Goal: Complete application form

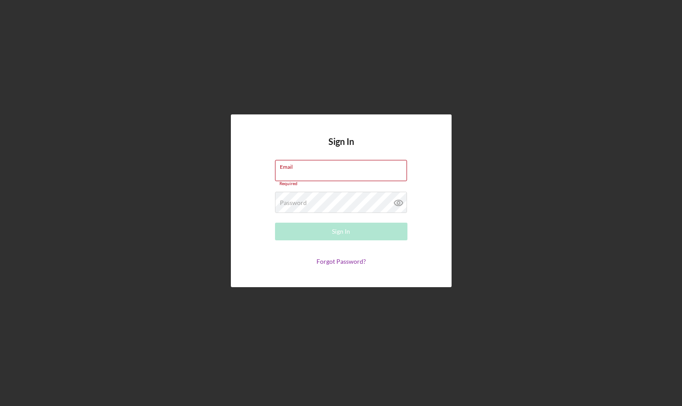
type input "GOOGEFARMS@YAHOO.COM"
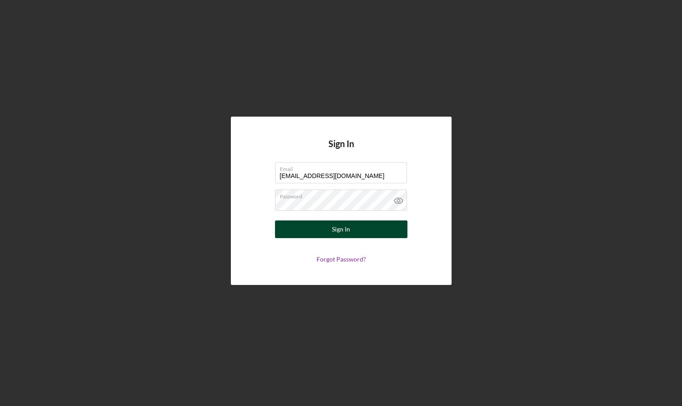
click at [297, 233] on button "Sign In" at bounding box center [341, 229] width 132 height 18
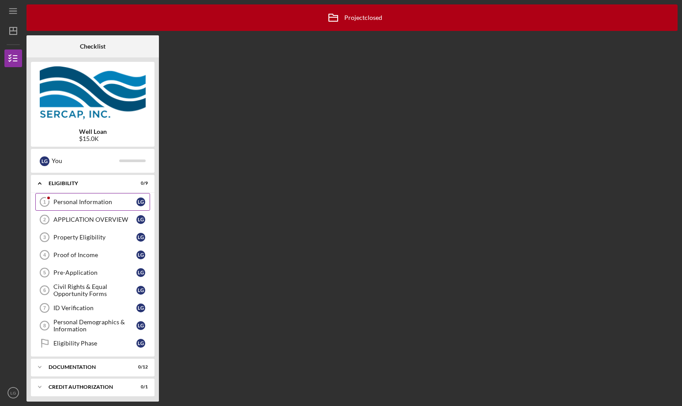
click at [93, 194] on link "Personal Information 1 Personal Information L G" at bounding box center [92, 202] width 115 height 18
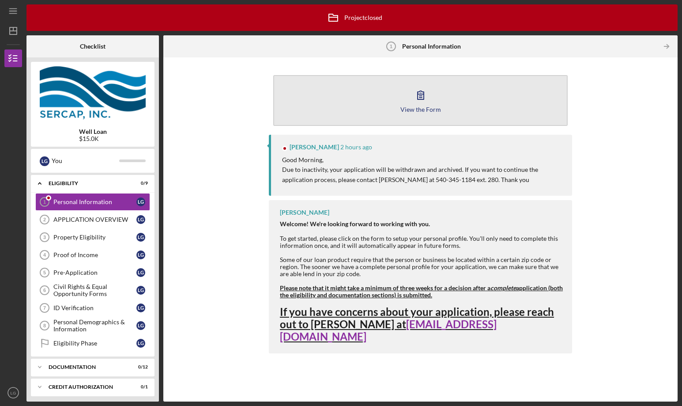
click at [396, 94] on button "View the Form Form" at bounding box center [420, 100] width 294 height 51
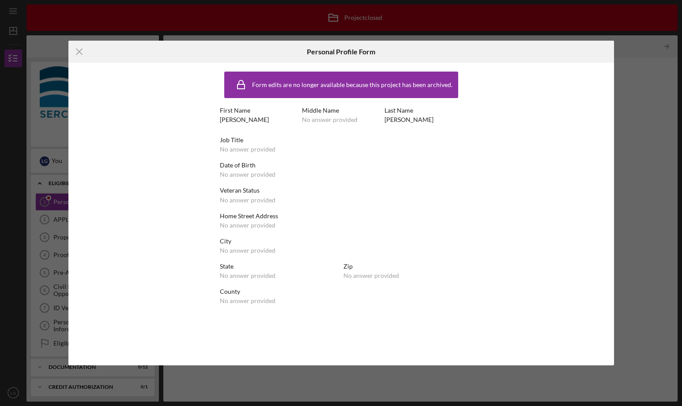
click at [337, 128] on div "First Name LARA Middle Name No answer provided Last Name GOOGE" at bounding box center [341, 119] width 243 height 25
click at [239, 147] on div "No answer provided" at bounding box center [248, 149] width 56 height 7
click at [84, 53] on icon "Icon/Menu Close" at bounding box center [79, 52] width 22 height 22
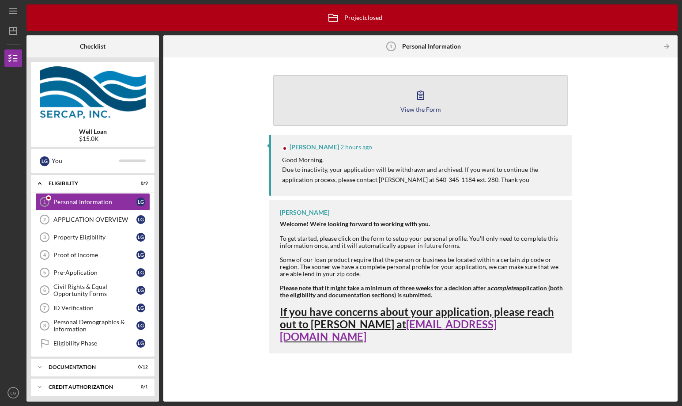
click at [411, 99] on icon "button" at bounding box center [421, 95] width 22 height 22
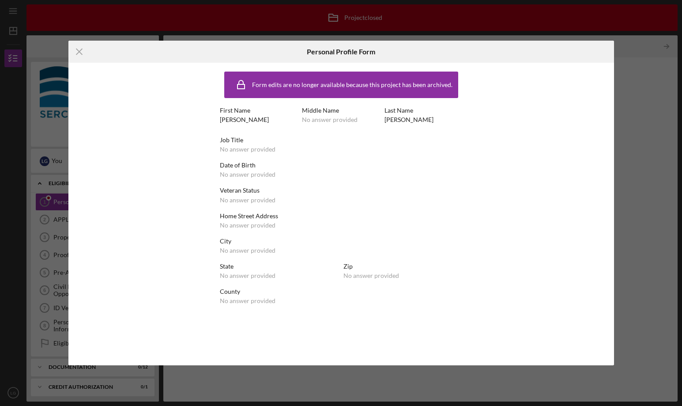
drag, startPoint x: 322, startPoint y: 242, endPoint x: 331, endPoint y: 241, distance: 8.8
click at [326, 242] on div "City" at bounding box center [341, 240] width 243 height 7
drag, startPoint x: 347, startPoint y: 206, endPoint x: 313, endPoint y: 99, distance: 112.0
click at [342, 181] on div "Form edits are no longer available because this project has been archived. Firs…" at bounding box center [341, 214] width 243 height 294
drag, startPoint x: 313, startPoint y: 98, endPoint x: 47, endPoint y: 27, distance: 275.8
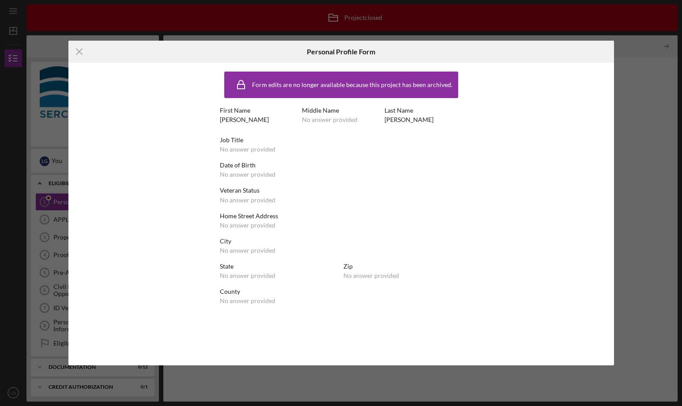
click at [313, 97] on div "Form edits are no longer available because this project has been archived. Firs…" at bounding box center [341, 214] width 243 height 294
click at [79, 51] on icon "Icon/Menu Close" at bounding box center [79, 52] width 22 height 22
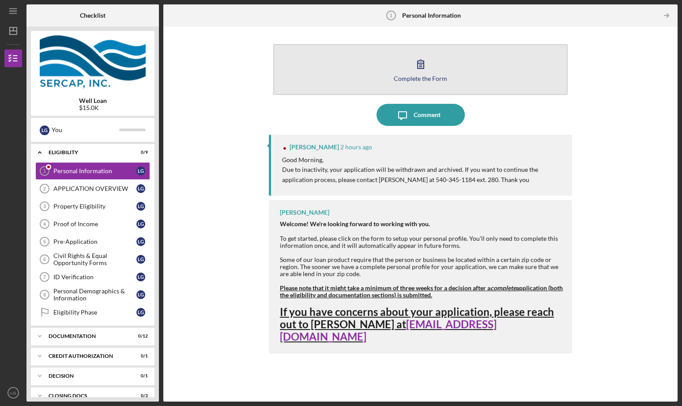
click at [429, 75] on div "Complete the Form" at bounding box center [420, 78] width 53 height 7
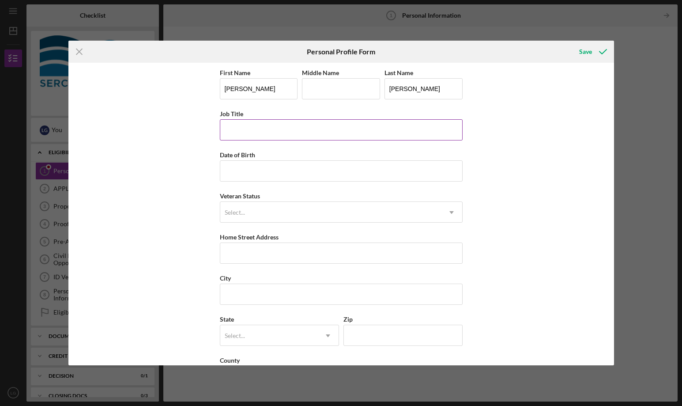
click at [241, 122] on input "Job Title" at bounding box center [341, 129] width 243 height 21
type input "Bookkeeer/Legal Assistant"
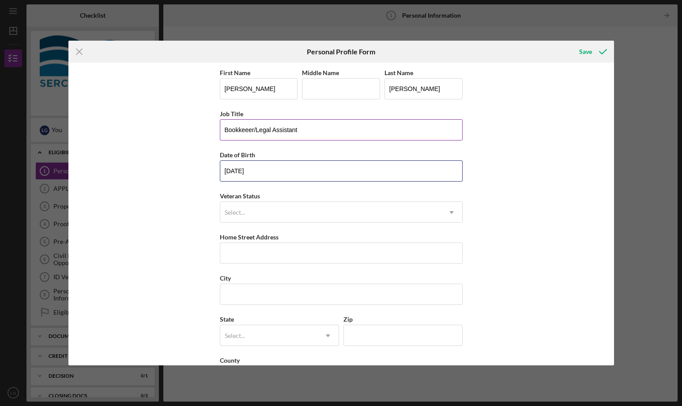
type input "[DATE]"
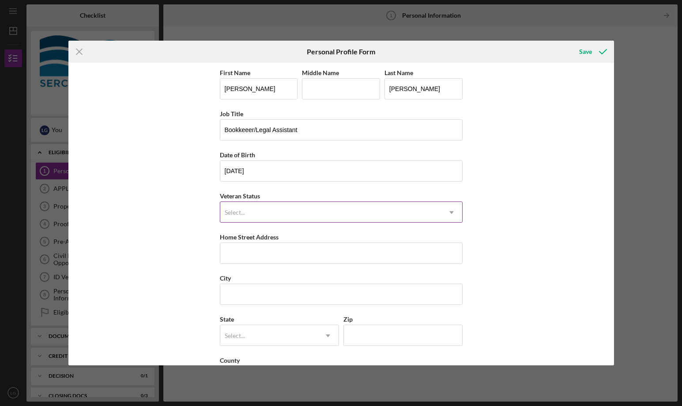
click at [248, 206] on div "Select..." at bounding box center [330, 212] width 221 height 20
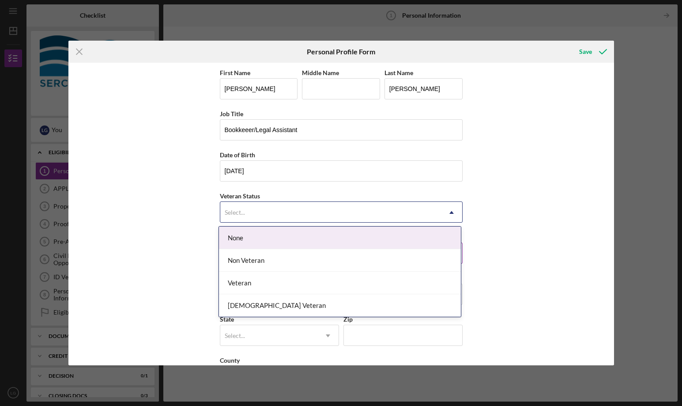
drag, startPoint x: 252, startPoint y: 237, endPoint x: 254, endPoint y: 244, distance: 6.9
click at [252, 237] on div "None" at bounding box center [340, 237] width 242 height 23
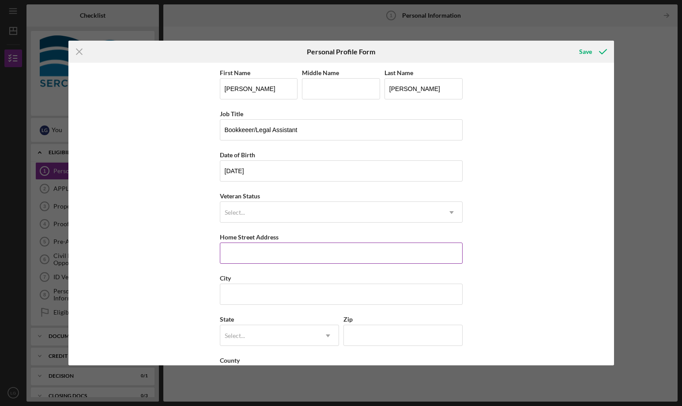
click at [247, 248] on input "Home Street Address" at bounding box center [341, 252] width 243 height 21
type input "[STREET_ADDRESS][PERSON_NAME]"
type input "Hazlehurst"
type input "GA"
type input "31539"
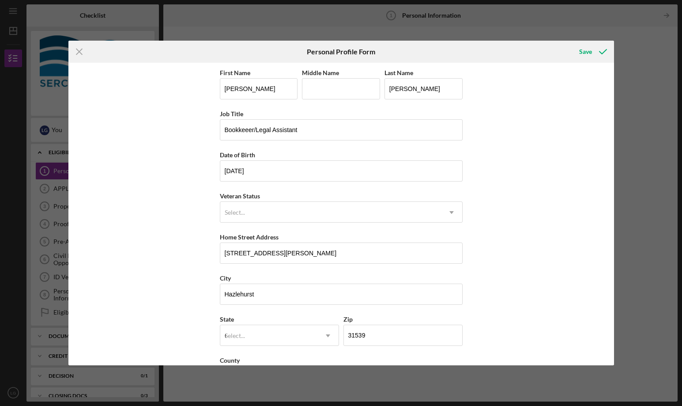
type input "[GEOGRAPHIC_DATA]"
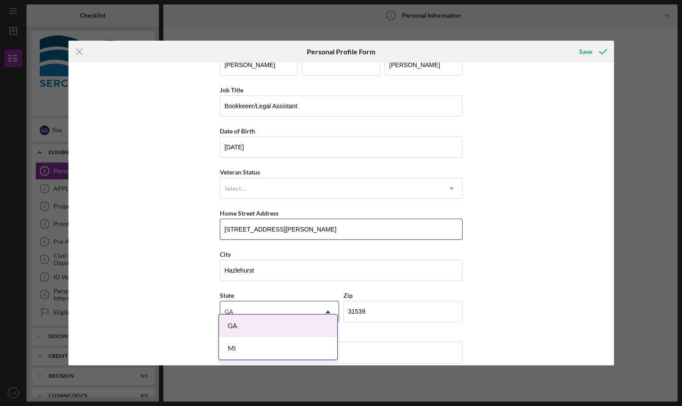
scroll to position [35, 0]
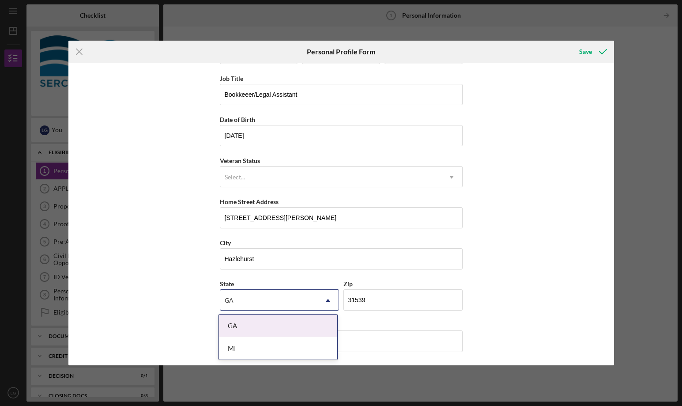
click at [486, 286] on div "First Name [PERSON_NAME] Middle Name Last Name [PERSON_NAME] Job Title Bookkeee…" at bounding box center [341, 214] width 546 height 302
click at [484, 312] on div "First Name [PERSON_NAME] Middle Name Last Name [PERSON_NAME] Job Title Bookkeee…" at bounding box center [341, 214] width 546 height 302
click at [400, 330] on input "[GEOGRAPHIC_DATA]" at bounding box center [341, 340] width 243 height 21
click at [228, 321] on div "GA" at bounding box center [278, 325] width 118 height 23
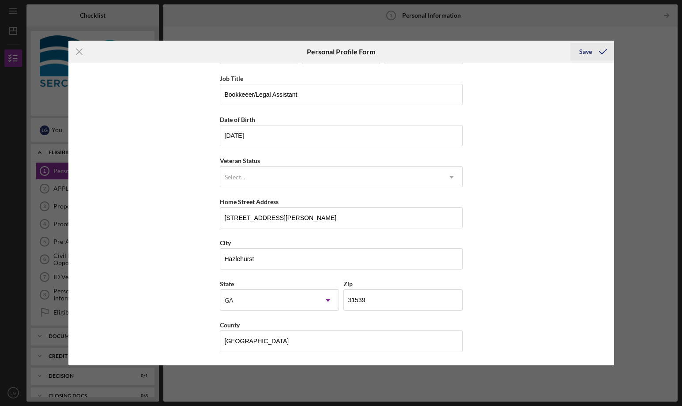
click at [584, 50] on div "Save" at bounding box center [585, 52] width 13 height 18
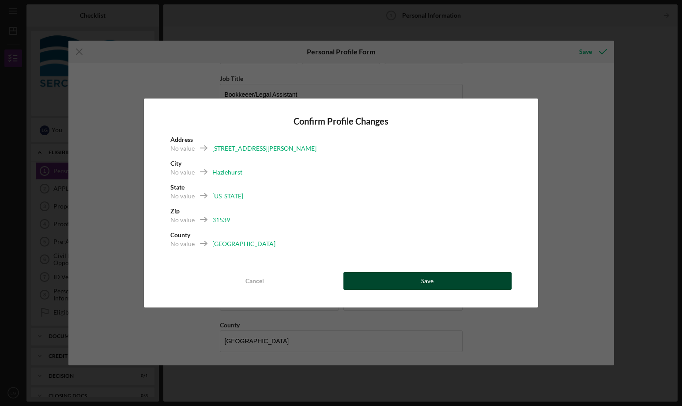
click at [459, 276] on button "Save" at bounding box center [427, 281] width 168 height 18
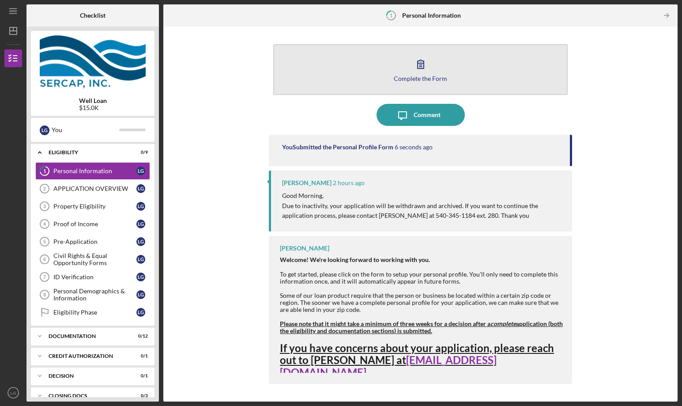
click at [448, 67] on button "Complete the Form Form" at bounding box center [420, 69] width 294 height 51
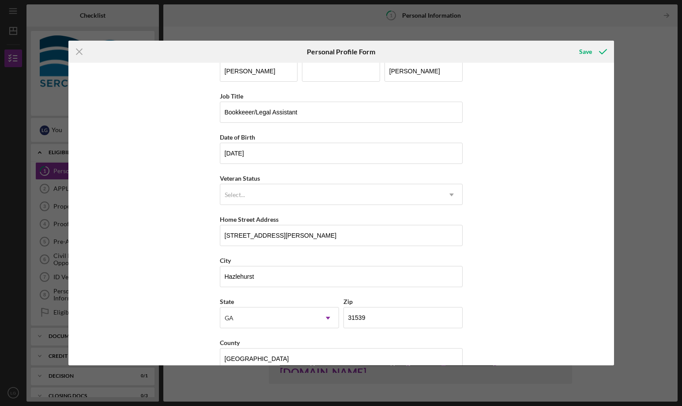
scroll to position [35, 0]
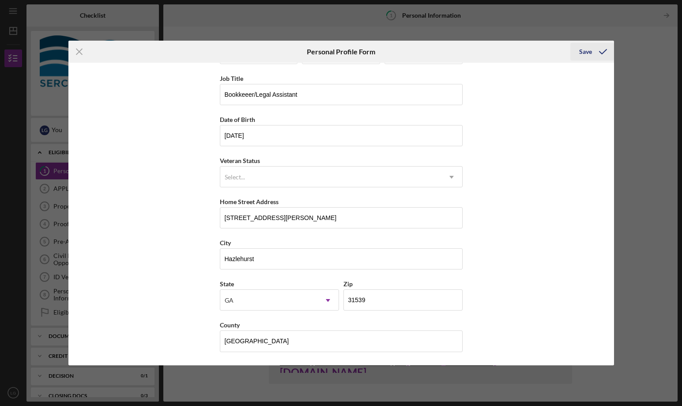
click at [605, 58] on icon "submit" at bounding box center [603, 52] width 22 height 22
click at [631, 53] on div "Icon/Menu Close Personal Profile Form Saving First Name [PERSON_NAME] Middle Na…" at bounding box center [341, 203] width 682 height 406
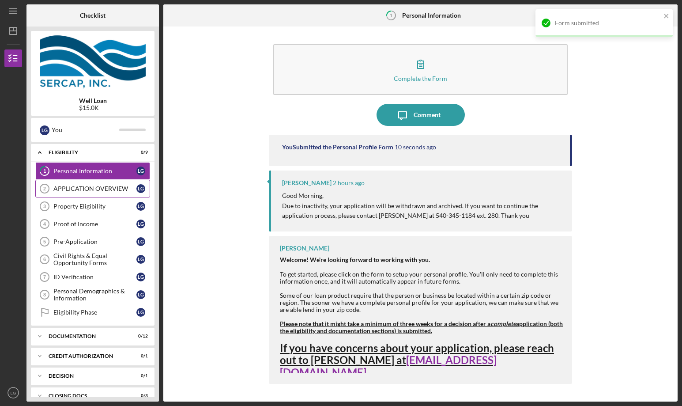
click at [54, 189] on div "APPLICATION OVERVIEW" at bounding box center [94, 188] width 83 height 7
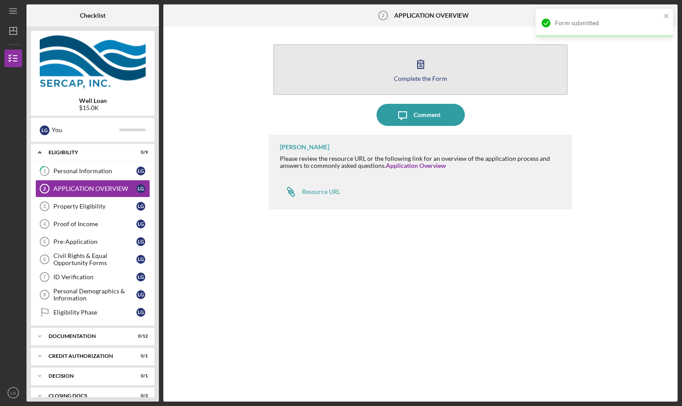
click at [426, 68] on icon "button" at bounding box center [421, 64] width 22 height 22
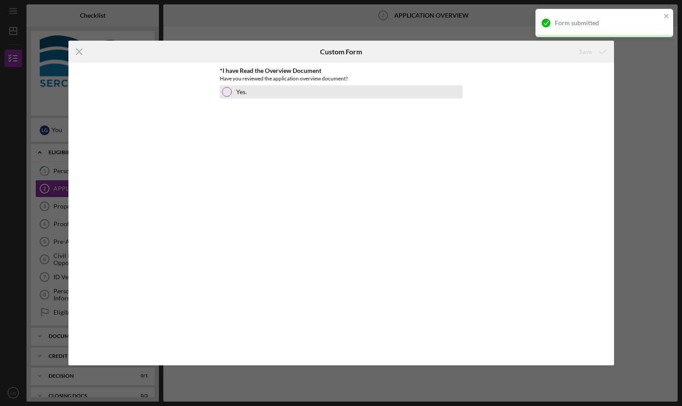
click at [223, 92] on div at bounding box center [227, 92] width 10 height 10
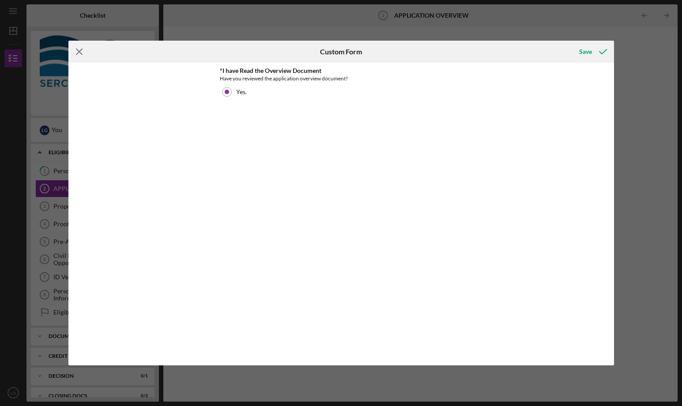
click at [79, 52] on line at bounding box center [79, 52] width 6 height 6
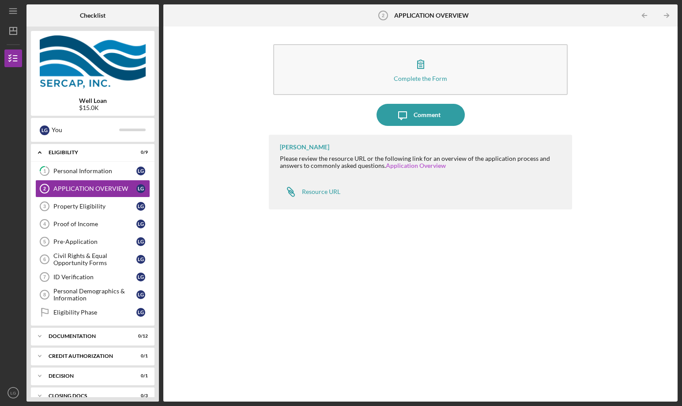
click at [422, 166] on link "Application Overview" at bounding box center [416, 166] width 60 height 8
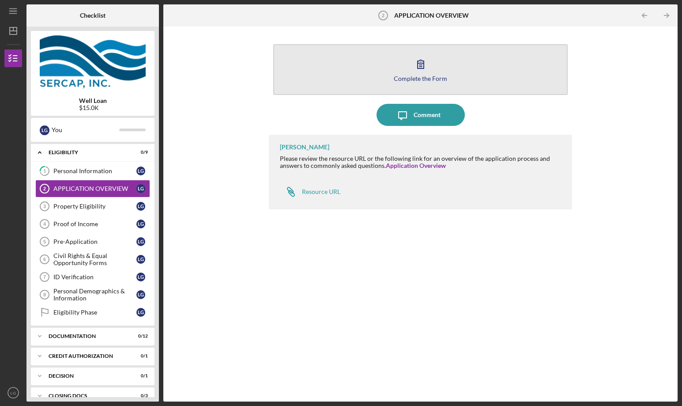
click at [409, 73] on button "Complete the Form Form" at bounding box center [420, 69] width 294 height 51
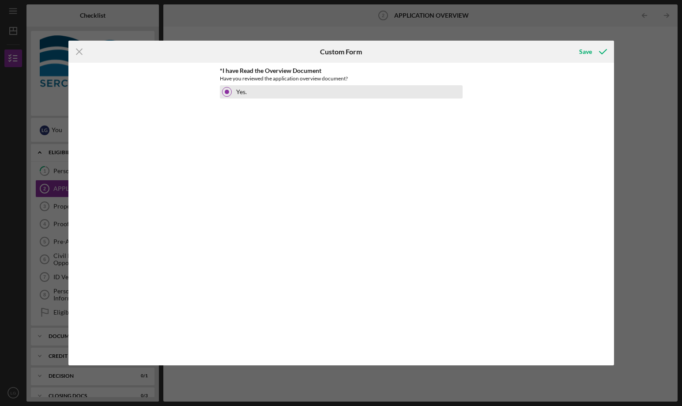
click at [236, 90] on label "Yes." at bounding box center [241, 91] width 11 height 7
click at [596, 46] on icon "submit" at bounding box center [603, 52] width 22 height 22
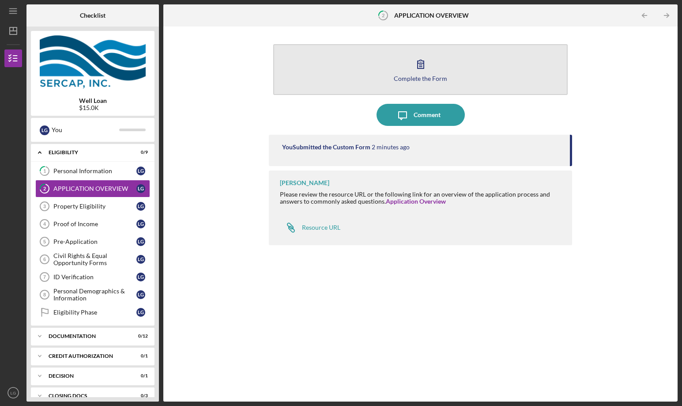
click at [399, 72] on button "Complete the Form Form" at bounding box center [420, 69] width 294 height 51
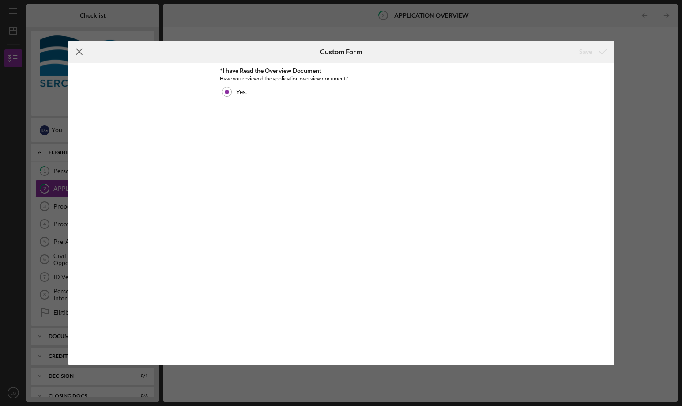
click at [89, 57] on icon "Icon/Menu Close" at bounding box center [79, 52] width 22 height 22
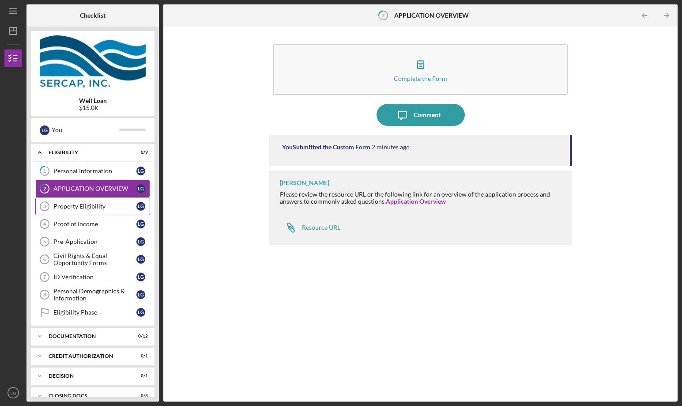
click at [68, 200] on link "Property Eligibility 3 Property Eligibility L G" at bounding box center [92, 206] width 115 height 18
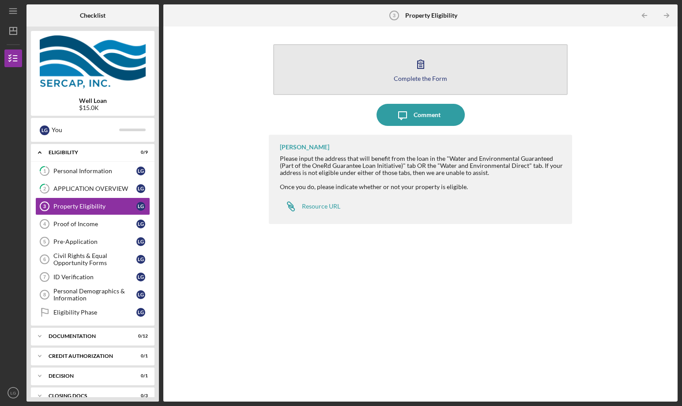
click at [420, 60] on icon "button" at bounding box center [421, 64] width 22 height 22
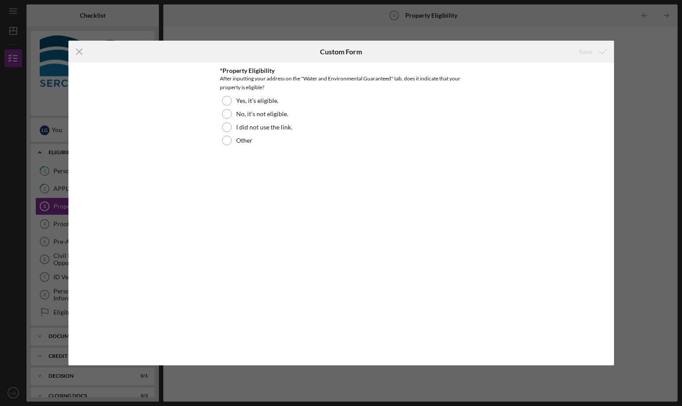
click at [85, 58] on icon "Icon/Menu Close" at bounding box center [79, 52] width 22 height 22
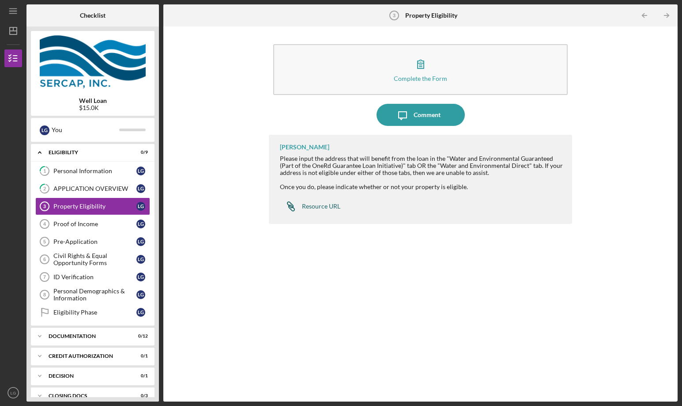
click at [328, 207] on div "Resource URL" at bounding box center [321, 206] width 38 height 7
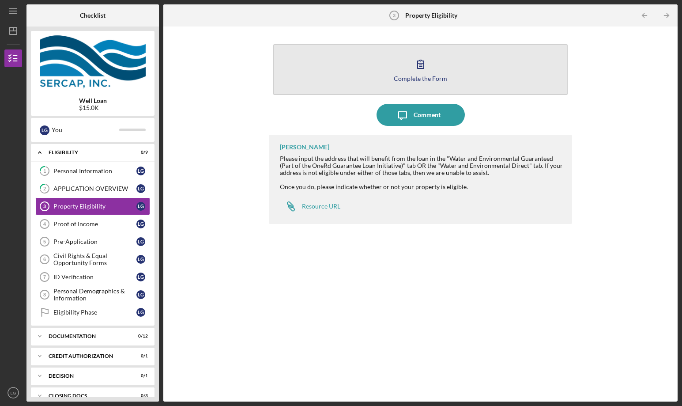
click at [431, 79] on div "Complete the Form" at bounding box center [420, 78] width 53 height 7
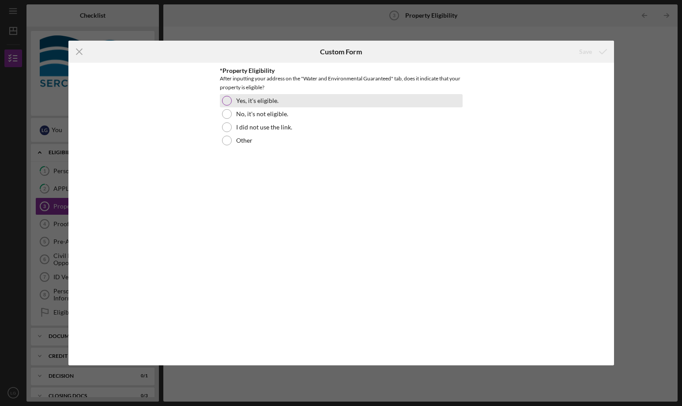
click at [263, 100] on label "Yes, it's eligible." at bounding box center [257, 100] width 42 height 7
click at [582, 48] on div "Save" at bounding box center [585, 52] width 13 height 18
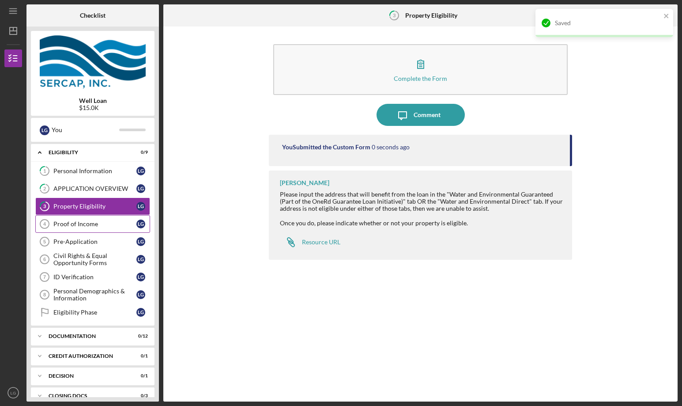
click at [95, 227] on div "Proof of Income" at bounding box center [94, 223] width 83 height 7
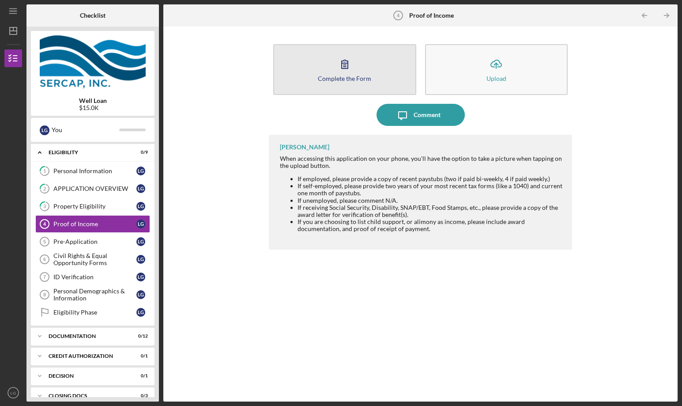
click at [343, 60] on icon "button" at bounding box center [345, 64] width 22 height 22
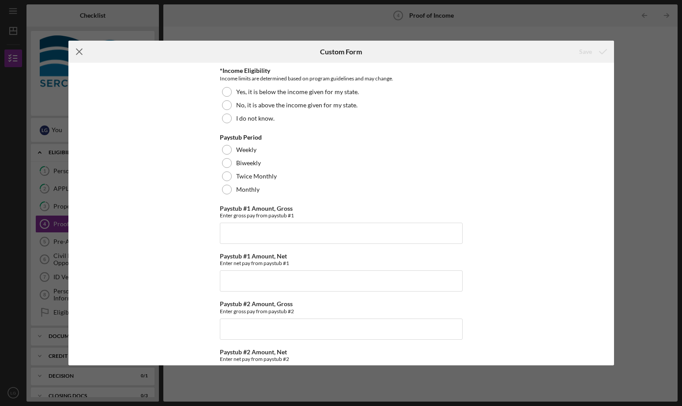
click at [76, 50] on icon "Icon/Menu Close" at bounding box center [79, 52] width 22 height 22
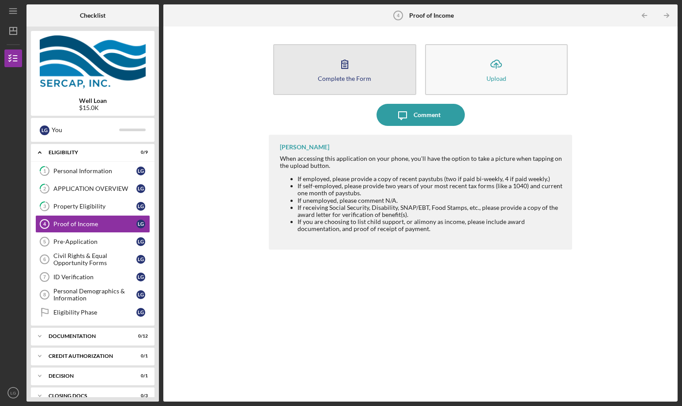
click at [344, 66] on icon "button" at bounding box center [345, 64] width 22 height 22
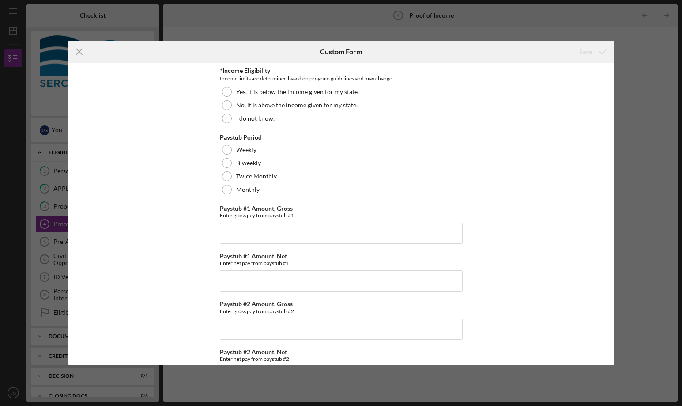
click at [419, 41] on div "Custom Form" at bounding box center [341, 52] width 182 height 22
drag, startPoint x: 262, startPoint y: 13, endPoint x: 145, endPoint y: 33, distance: 119.2
click at [260, 13] on div "Icon/Menu Close Custom Form Save *Income Eligibility Income limits are determin…" at bounding box center [341, 203] width 682 height 406
click at [90, 51] on icon "Icon/Menu Close" at bounding box center [79, 52] width 22 height 22
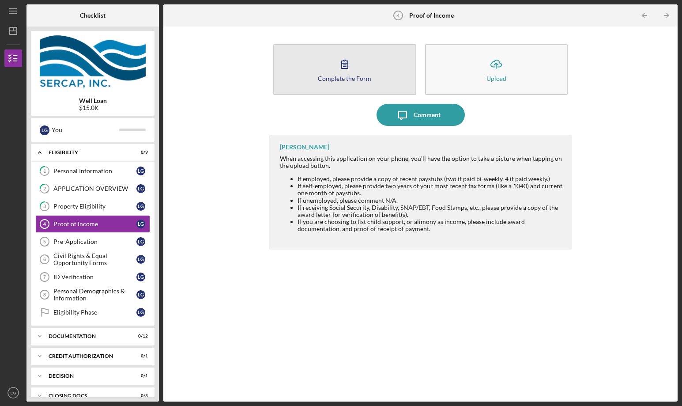
click at [345, 68] on icon "button" at bounding box center [345, 64] width 22 height 22
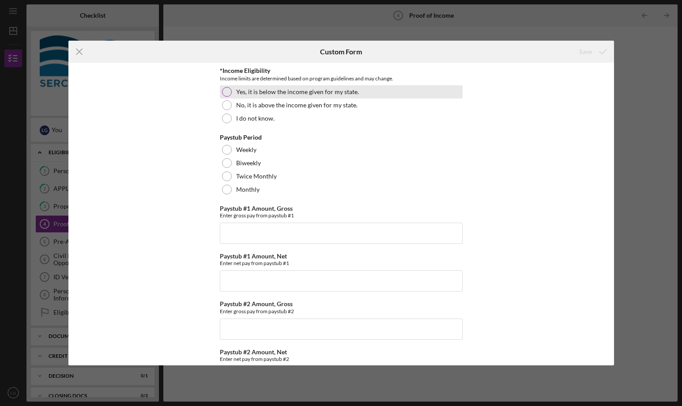
click at [263, 94] on label "Yes, it is below the income given for my state." at bounding box center [297, 91] width 123 height 7
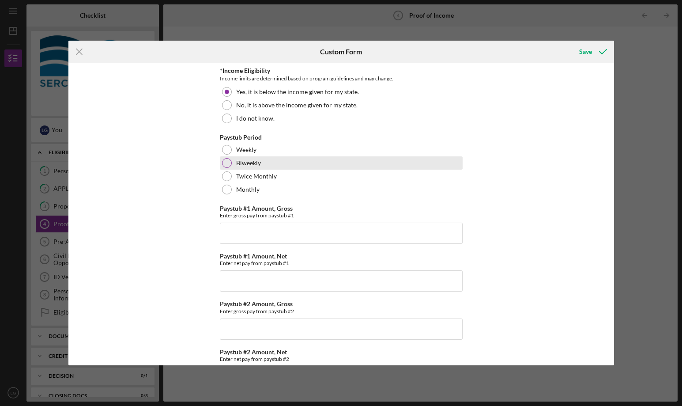
click at [236, 159] on label "Biweekly" at bounding box center [248, 162] width 25 height 7
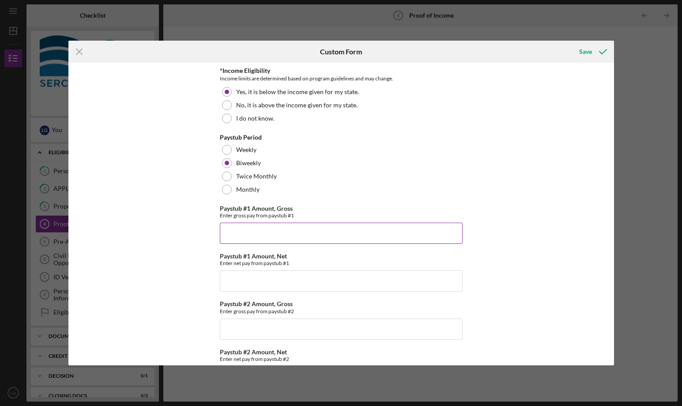
click at [310, 237] on input "Paystub #1 Amount, Gross" at bounding box center [341, 232] width 243 height 21
click at [606, 57] on icon "submit" at bounding box center [603, 52] width 22 height 22
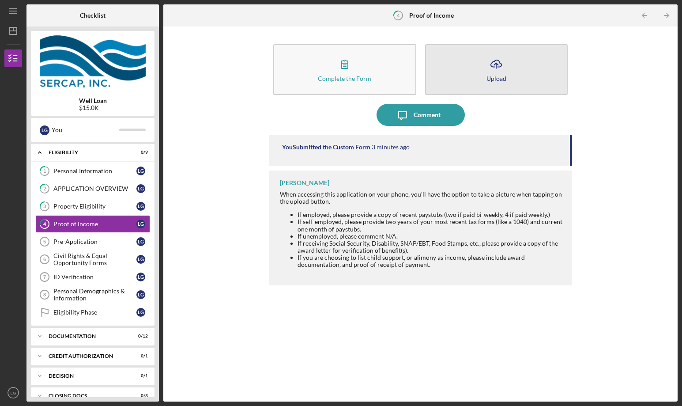
click at [532, 64] on button "Icon/Upload Upload" at bounding box center [496, 69] width 143 height 51
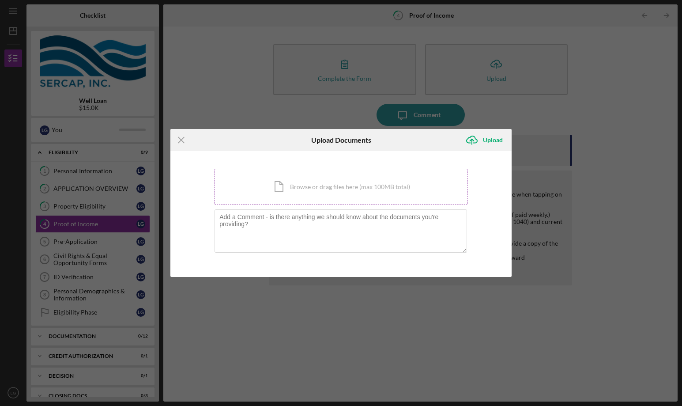
click at [285, 184] on div "Icon/Document Browse or drag files here (max 100MB total) Tap to choose files o…" at bounding box center [341, 187] width 253 height 36
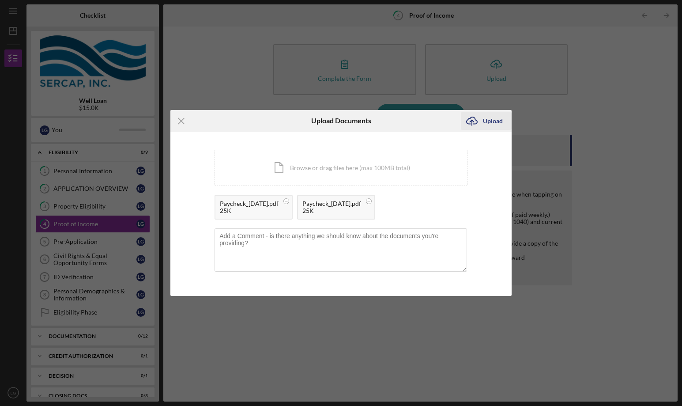
click at [480, 112] on div "Icon/Upload Upload" at bounding box center [486, 121] width 51 height 22
click at [484, 117] on div "Upload" at bounding box center [493, 121] width 20 height 18
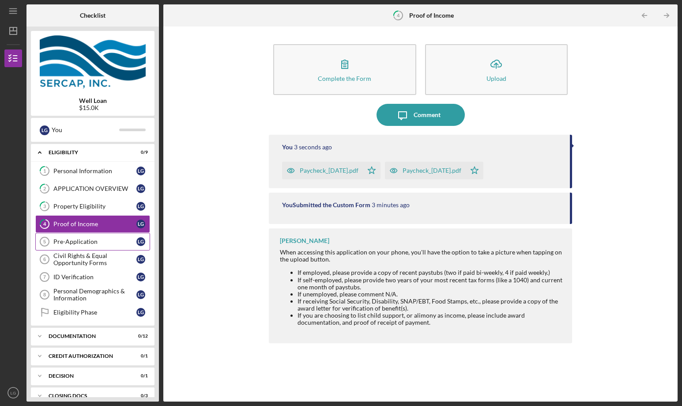
click at [90, 240] on div "Pre-Application" at bounding box center [94, 241] width 83 height 7
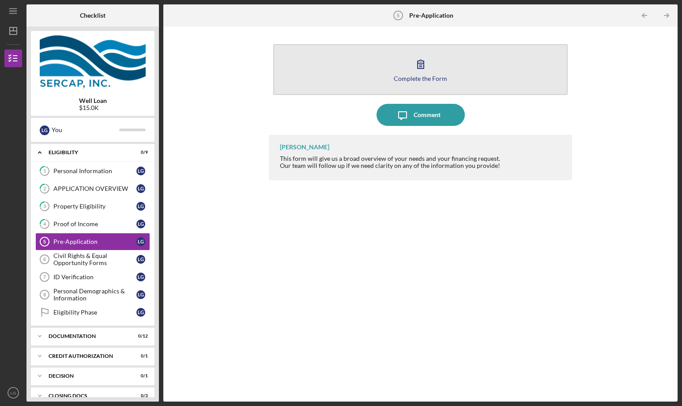
click at [458, 69] on button "Complete the Form Form" at bounding box center [420, 69] width 294 height 51
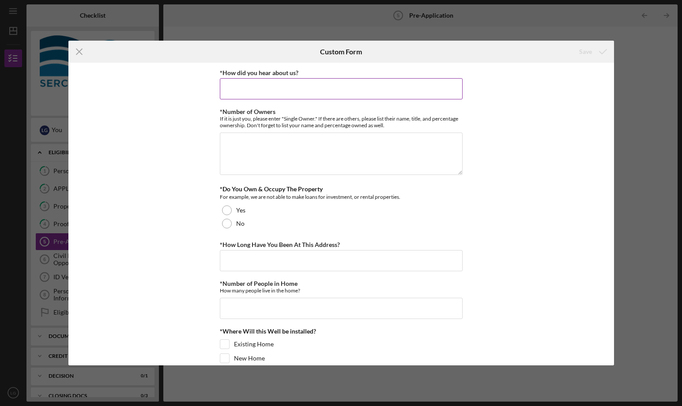
click at [268, 81] on input "*How did you hear about us?" at bounding box center [341, 88] width 243 height 21
type input "Google Search"
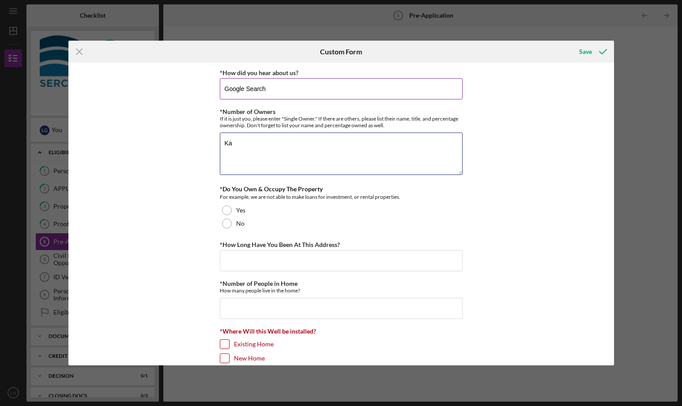
type textarea "K"
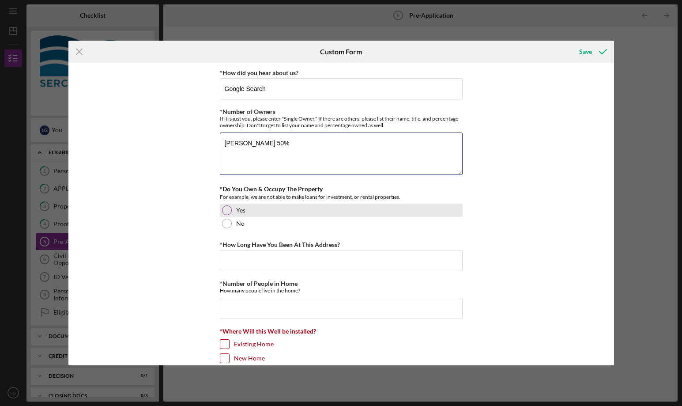
type textarea "[PERSON_NAME] 50%"
click at [248, 208] on div "Yes" at bounding box center [341, 209] width 243 height 13
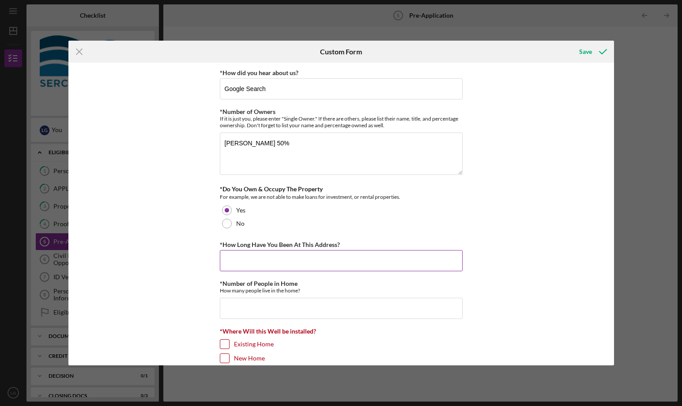
click at [287, 257] on input "*How Long Have You Been At This Address?" at bounding box center [341, 260] width 243 height 21
type input "4"
click at [354, 312] on input "*Number of People in Home" at bounding box center [341, 308] width 243 height 21
click at [354, 309] on input "*Number of People in Home" at bounding box center [341, 308] width 243 height 21
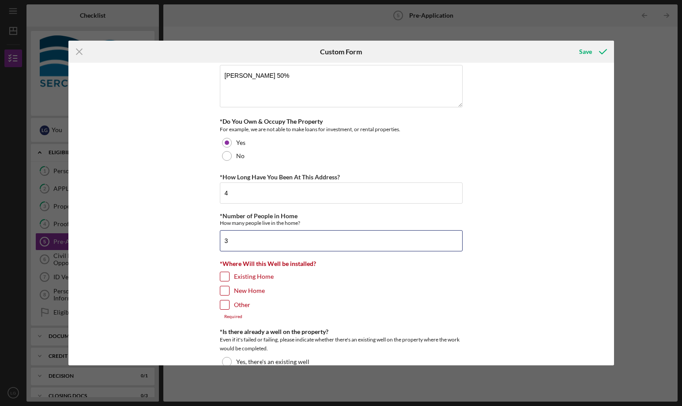
scroll to position [132, 0]
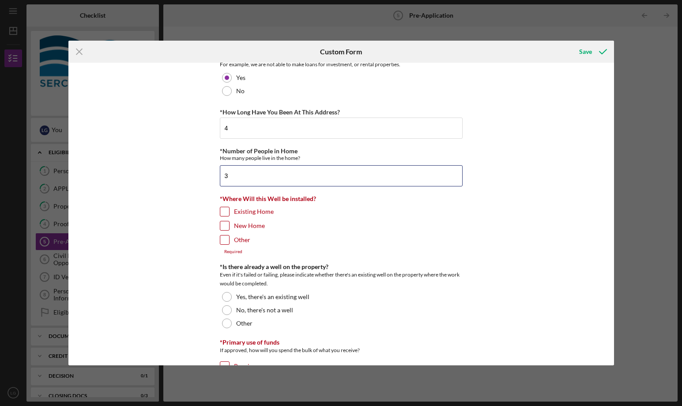
type input "3"
click at [234, 215] on label "Existing Home" at bounding box center [254, 211] width 40 height 9
click at [229, 215] on input "Existing Home" at bounding box center [224, 211] width 9 height 9
checkbox input "true"
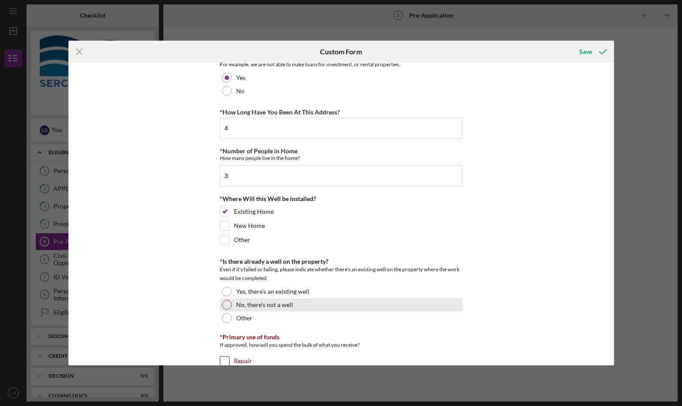
click at [255, 304] on label "No, there's not a well" at bounding box center [264, 304] width 57 height 7
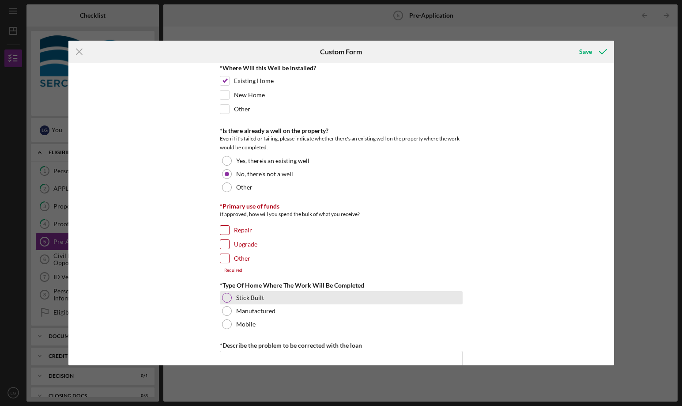
scroll to position [265, 0]
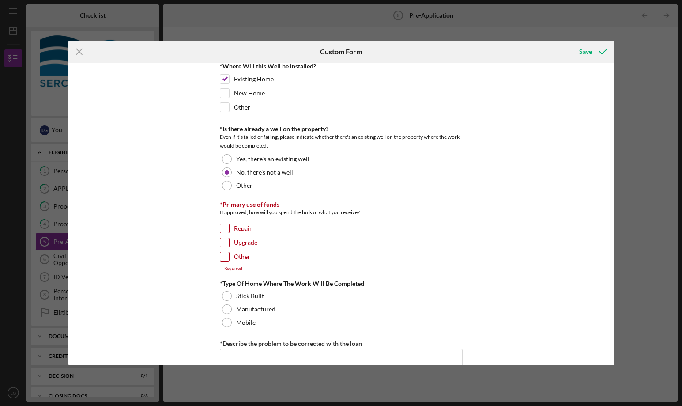
drag, startPoint x: 223, startPoint y: 254, endPoint x: 236, endPoint y: 253, distance: 12.9
click at [224, 254] on input "Other" at bounding box center [224, 256] width 9 height 9
checkbox input "true"
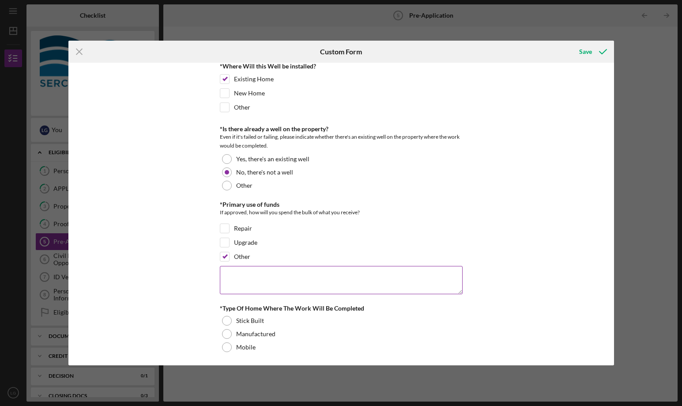
click at [287, 286] on textarea at bounding box center [341, 280] width 243 height 28
type textarea "i"
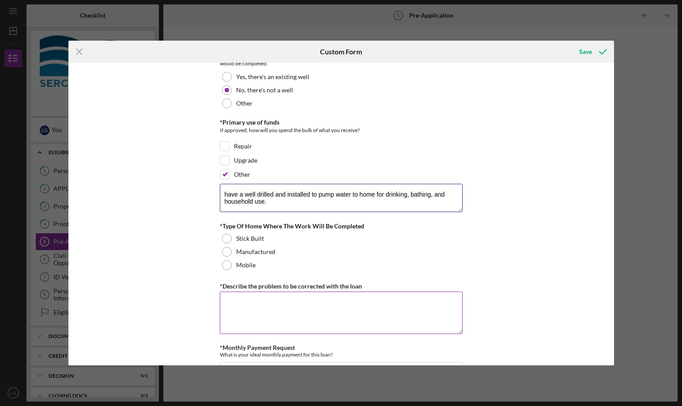
scroll to position [353, 0]
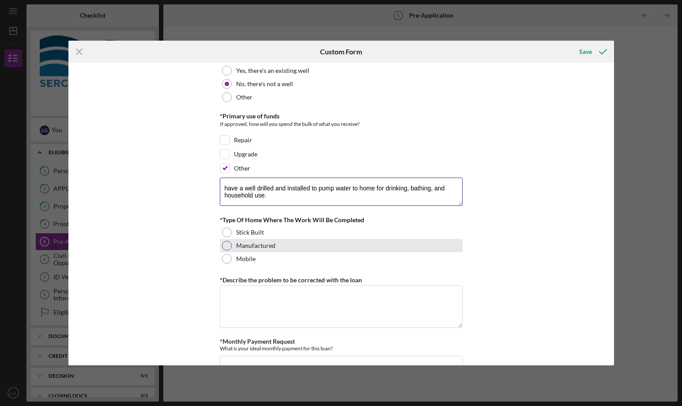
type textarea "have a well drilled and installed to pump water to home for drinking, bathing, …"
click at [261, 245] on label "Manufactured" at bounding box center [255, 245] width 39 height 7
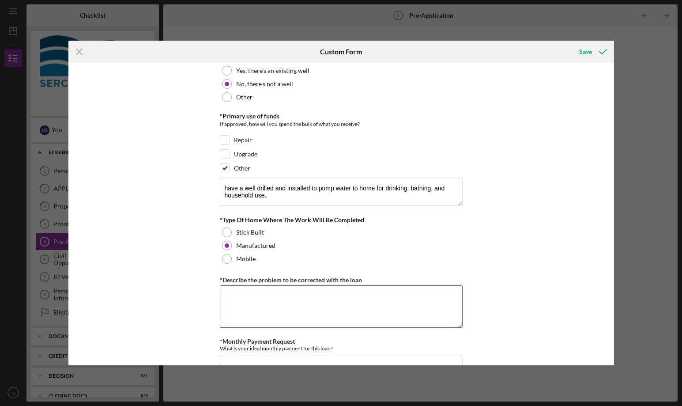
click at [308, 294] on textarea "*Describe the problem to be corrected with the loan" at bounding box center [341, 306] width 243 height 42
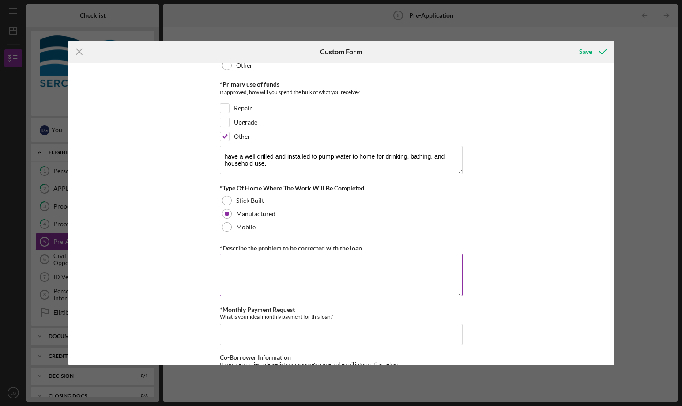
scroll to position [397, 0]
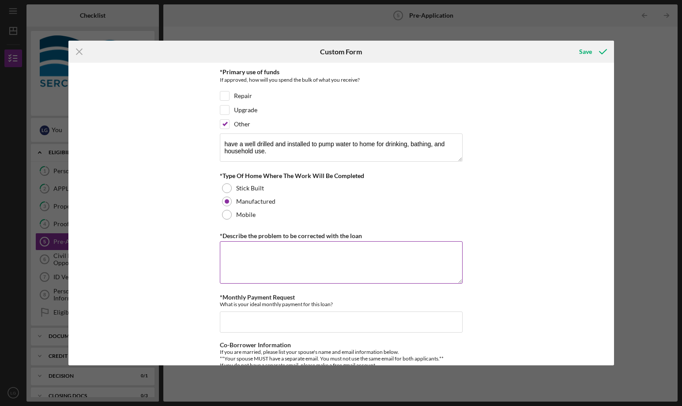
click at [372, 257] on textarea "*Describe the problem to be corrected with the loan" at bounding box center [341, 262] width 243 height 42
type textarea "Install a well on our property."
click at [318, 315] on input "*Monthly Payment Request" at bounding box center [341, 321] width 243 height 21
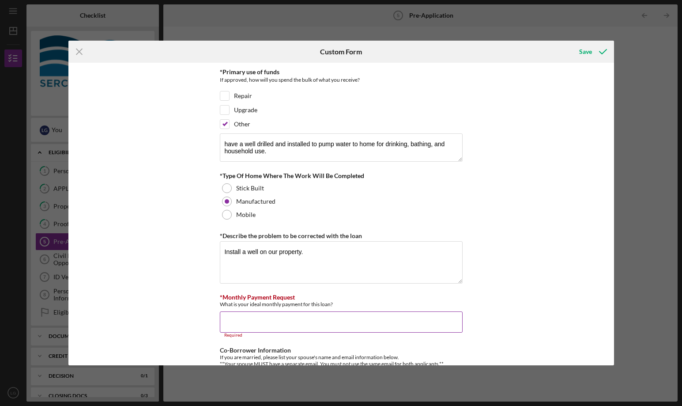
click at [243, 321] on input "*Monthly Payment Request" at bounding box center [341, 321] width 243 height 21
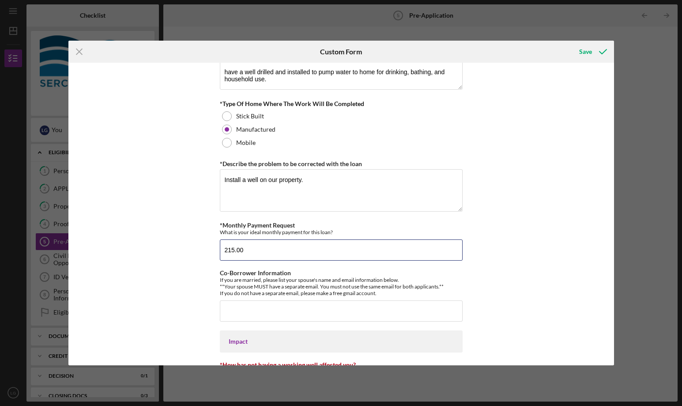
scroll to position [574, 0]
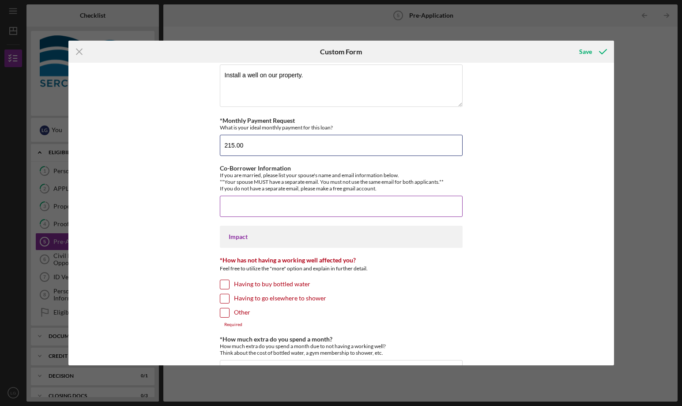
type input "215.00"
click at [274, 209] on input "Co-Borrower Information" at bounding box center [341, 206] width 243 height 21
click at [302, 213] on input "Co-Borrower Information" at bounding box center [341, 206] width 243 height 21
click at [265, 208] on input "[PERSON_NAME] [EMAIL_ADDRESS][DOMAIN_NAME]" at bounding box center [341, 206] width 243 height 21
type input "[PERSON_NAME] [EMAIL_ADDRESS][DOMAIN_NAME]"
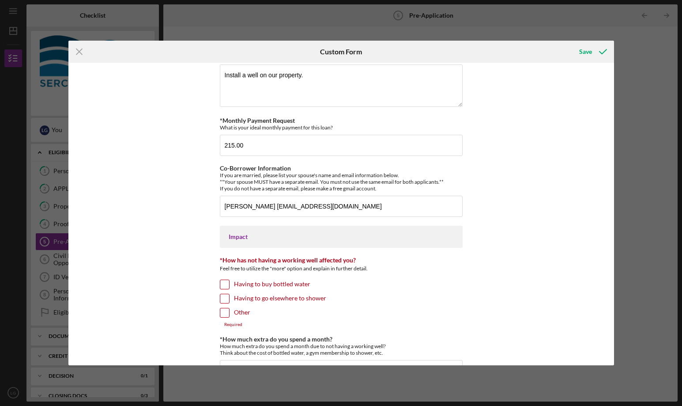
click at [225, 312] on input "Other" at bounding box center [224, 312] width 9 height 9
checkbox input "true"
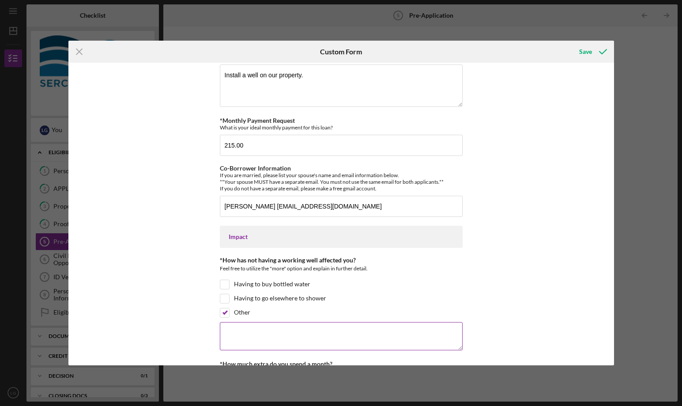
click at [273, 328] on textarea at bounding box center [341, 336] width 243 height 28
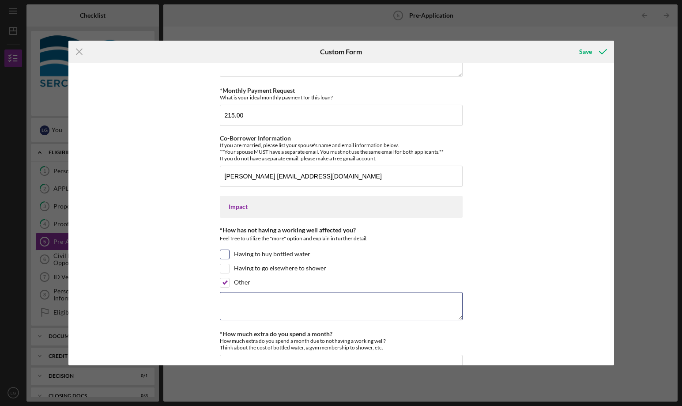
scroll to position [698, 0]
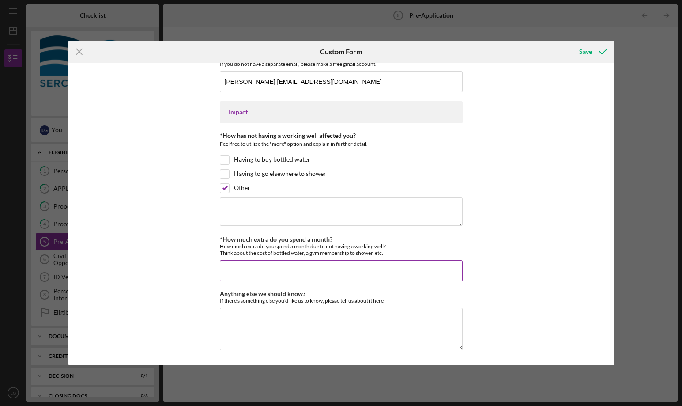
click at [281, 267] on input "*How much extra do you spend a month?" at bounding box center [341, 270] width 243 height 21
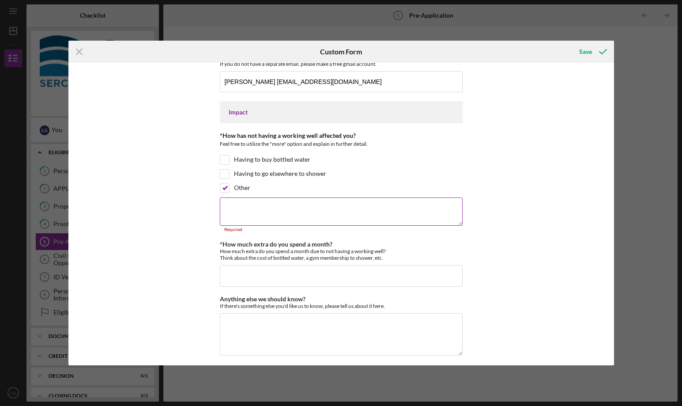
click at [249, 218] on textarea at bounding box center [341, 211] width 243 height 28
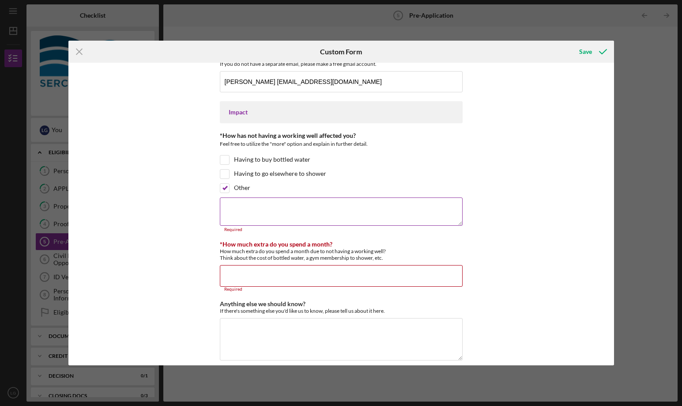
click at [284, 214] on textarea at bounding box center [341, 211] width 243 height 28
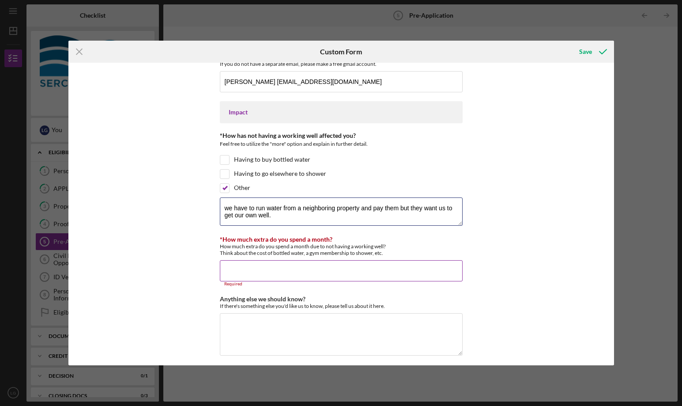
type textarea "we have to run water from a neighboring property and pay them but they want us …"
click at [334, 267] on input "*How much extra do you spend a month?" at bounding box center [341, 270] width 243 height 21
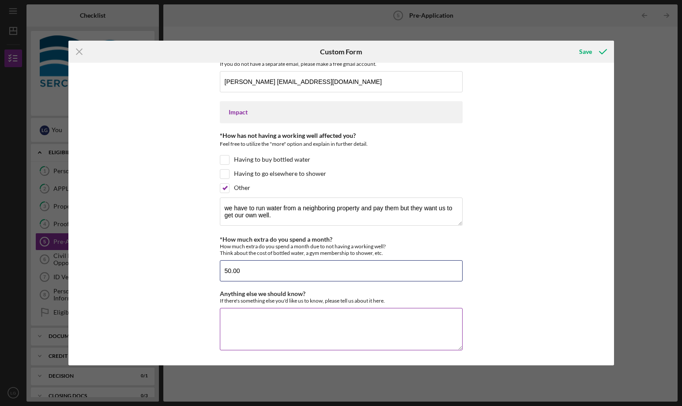
type input "50.00"
click at [336, 328] on textarea "Anything else we should know?" at bounding box center [341, 329] width 243 height 42
click at [258, 269] on input "50.00" at bounding box center [341, 270] width 243 height 21
click at [308, 331] on textarea "Anything else we should know?" at bounding box center [341, 329] width 243 height 42
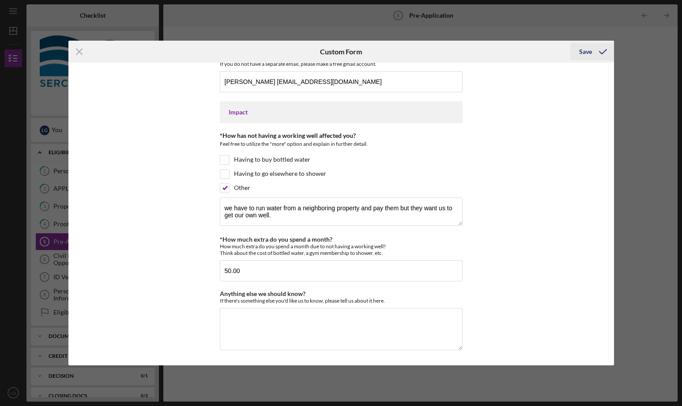
click at [586, 44] on div "Save" at bounding box center [585, 52] width 13 height 18
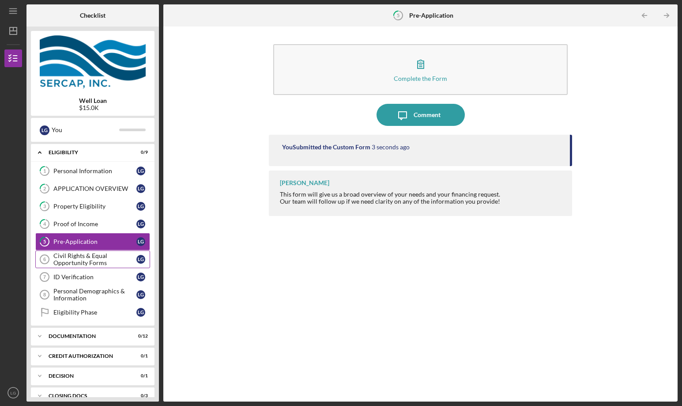
click at [96, 258] on div "Civil Rights & Equal Opportunity Forms" at bounding box center [94, 259] width 83 height 14
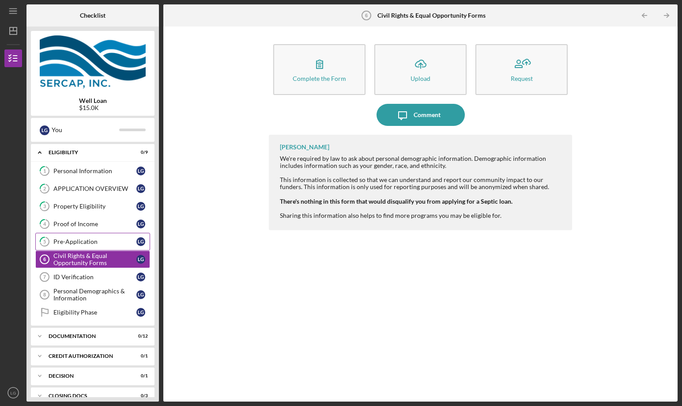
click at [93, 233] on link "5 Pre-Application L G" at bounding box center [92, 242] width 115 height 18
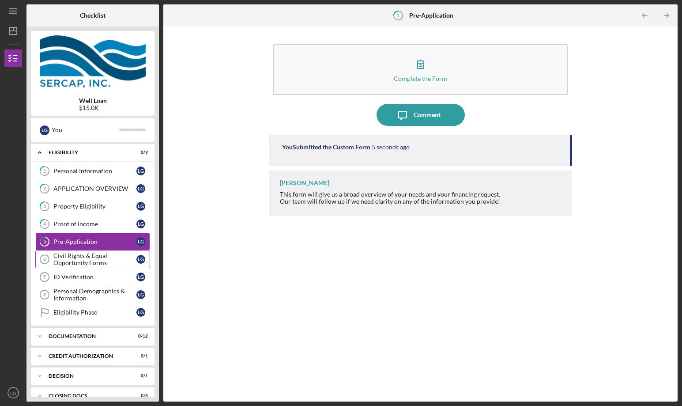
click at [87, 266] on div "Civil Rights & Equal Opportunity Forms" at bounding box center [94, 259] width 83 height 14
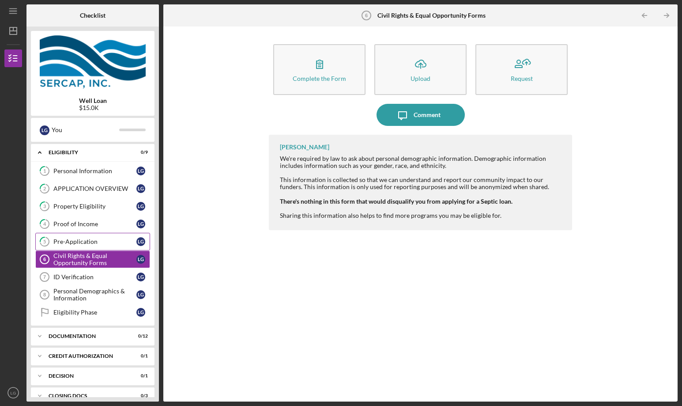
click at [114, 241] on div "Pre-Application" at bounding box center [94, 241] width 83 height 7
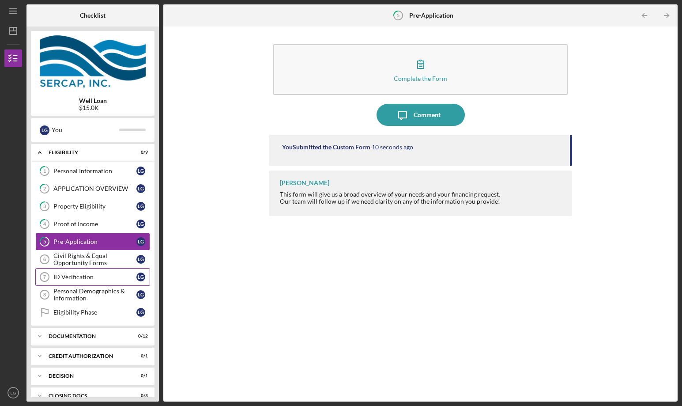
click at [101, 271] on link "ID Verification 7 ID Verification L G" at bounding box center [92, 277] width 115 height 18
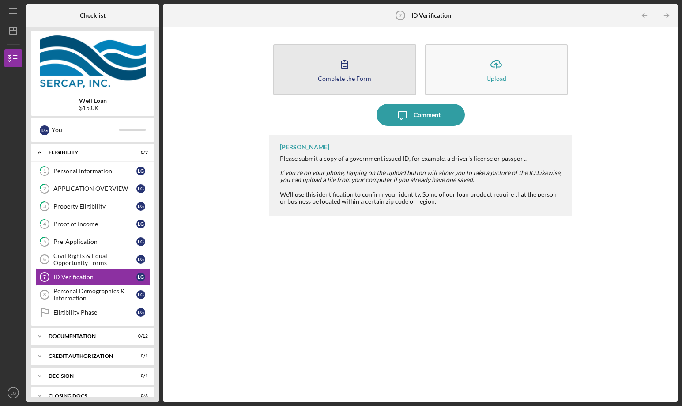
click at [346, 69] on icon "button" at bounding box center [345, 64] width 22 height 22
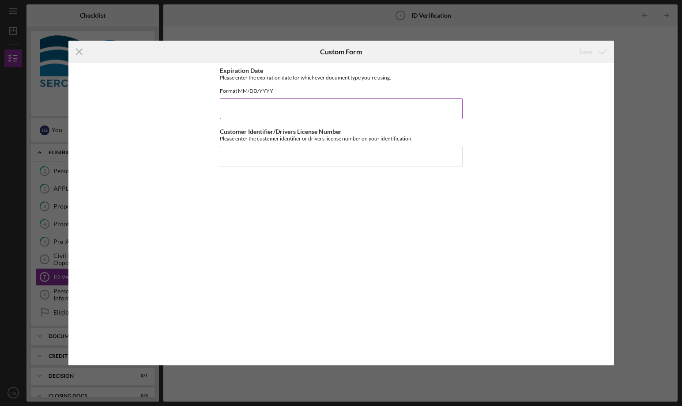
click at [256, 106] on input "Expiration Date" at bounding box center [341, 108] width 243 height 21
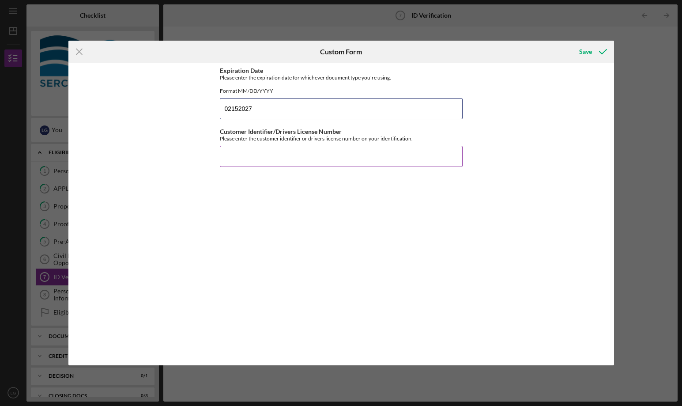
type input "02152027"
type input "057438077"
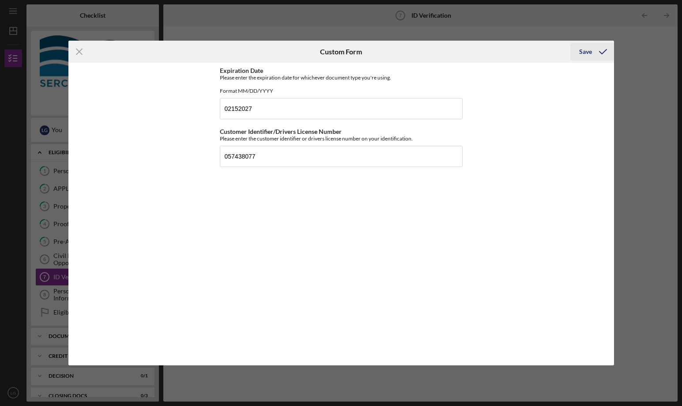
click at [592, 58] on icon "submit" at bounding box center [603, 52] width 22 height 22
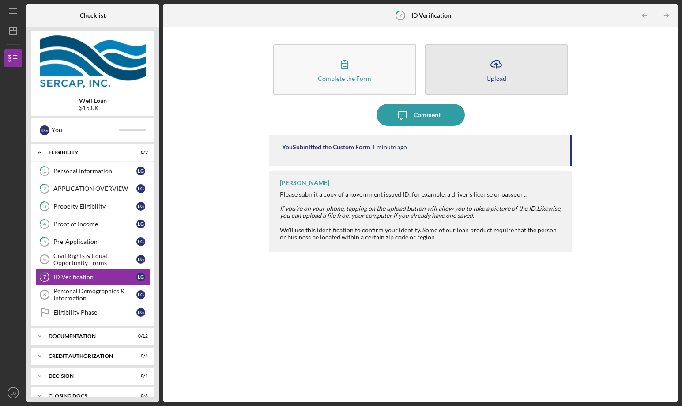
click at [486, 70] on icon "Icon/Upload" at bounding box center [496, 64] width 22 height 22
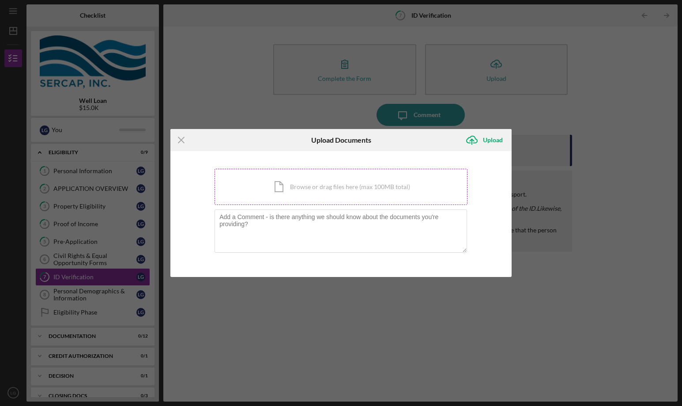
click at [355, 182] on div "Icon/Document Browse or drag files here (max 100MB total) Tap to choose files o…" at bounding box center [341, 187] width 253 height 36
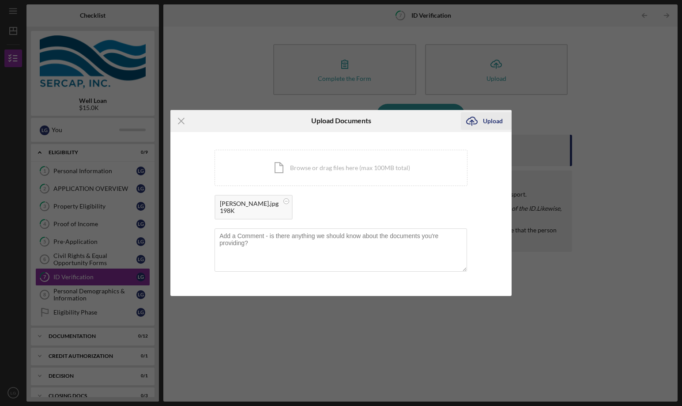
click at [485, 115] on div "Upload" at bounding box center [493, 121] width 20 height 18
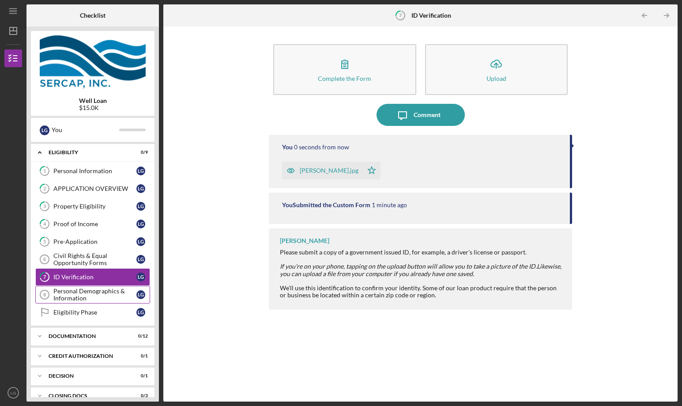
click at [90, 298] on div "Personal Demographics & Information" at bounding box center [94, 294] width 83 height 14
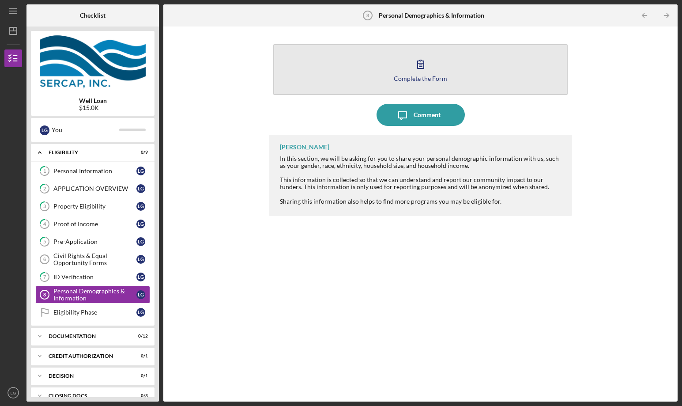
click at [431, 71] on button "Complete the Form Form" at bounding box center [420, 69] width 294 height 51
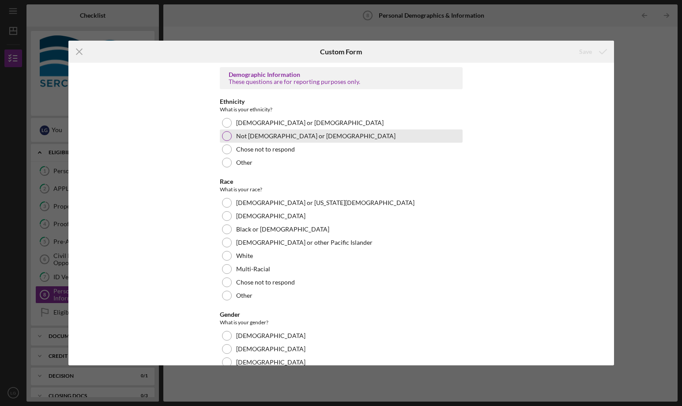
click at [224, 138] on div at bounding box center [227, 136] width 10 height 10
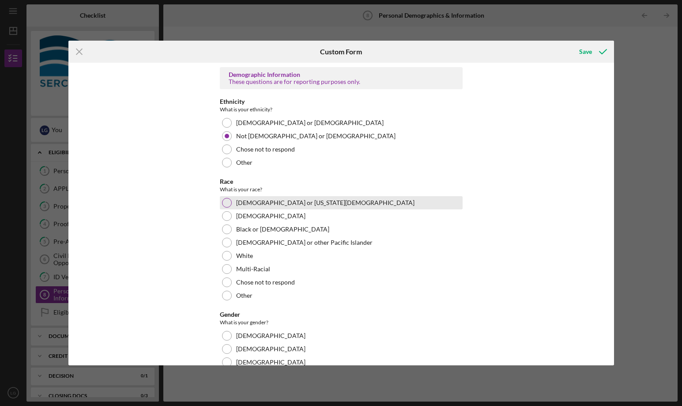
click at [222, 203] on div at bounding box center [227, 203] width 10 height 10
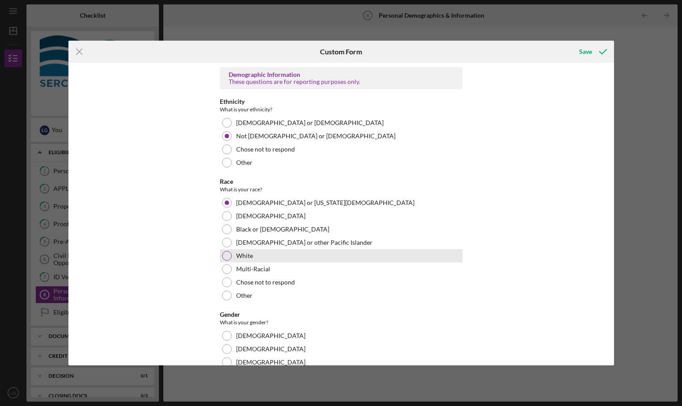
click at [221, 253] on div "White" at bounding box center [341, 255] width 243 height 13
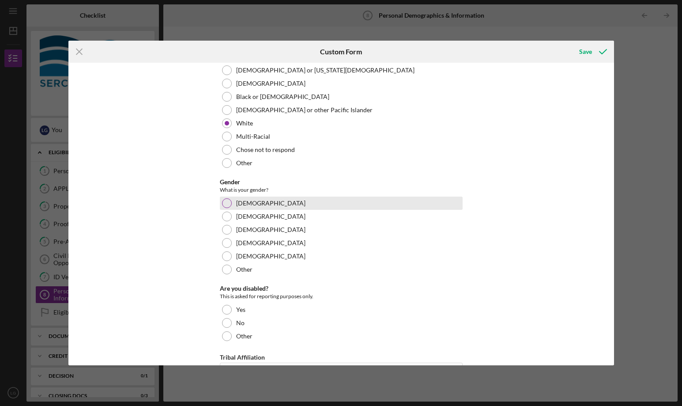
click at [231, 202] on div "[DEMOGRAPHIC_DATA]" at bounding box center [341, 202] width 243 height 13
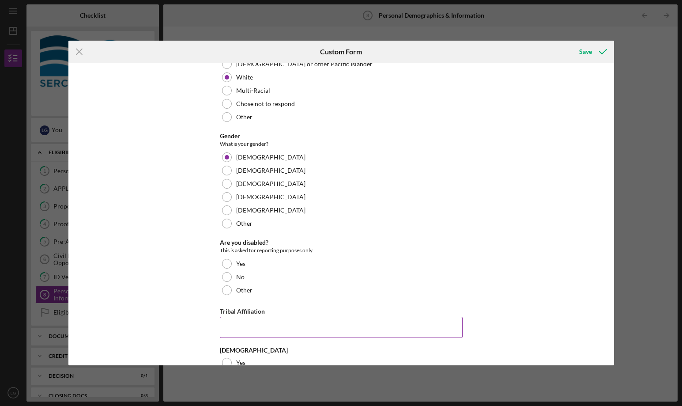
scroll to position [209, 0]
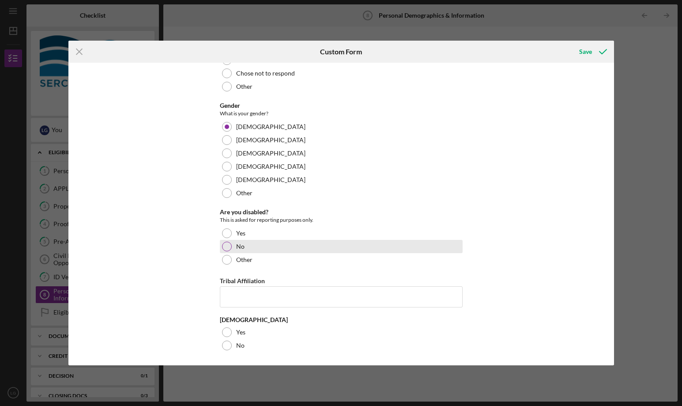
click at [220, 246] on div "No" at bounding box center [341, 246] width 243 height 13
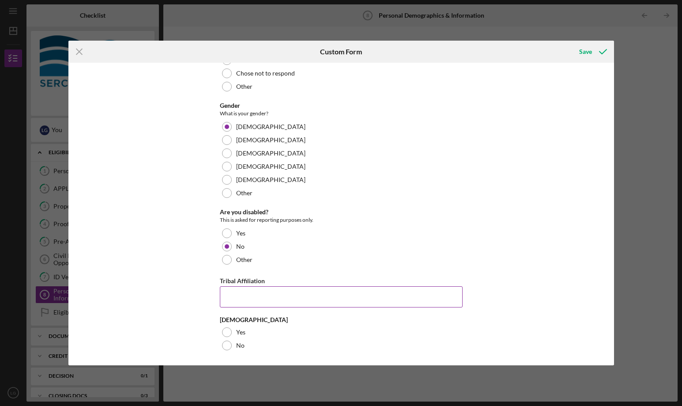
click at [263, 298] on input "Tribal Affiliation" at bounding box center [341, 296] width 243 height 21
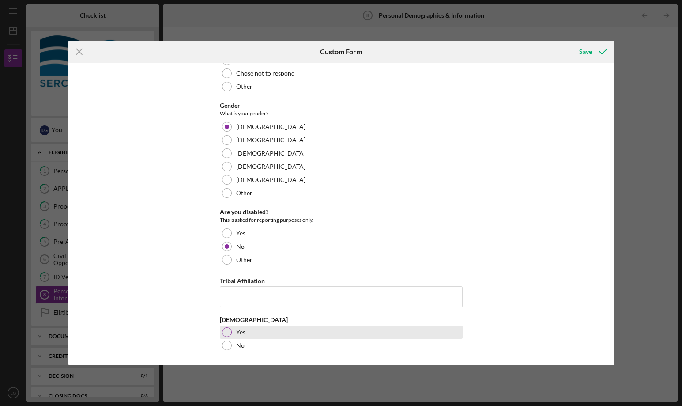
click at [225, 326] on div "Yes" at bounding box center [341, 331] width 243 height 13
click at [599, 51] on polyline "submit" at bounding box center [602, 51] width 7 height 4
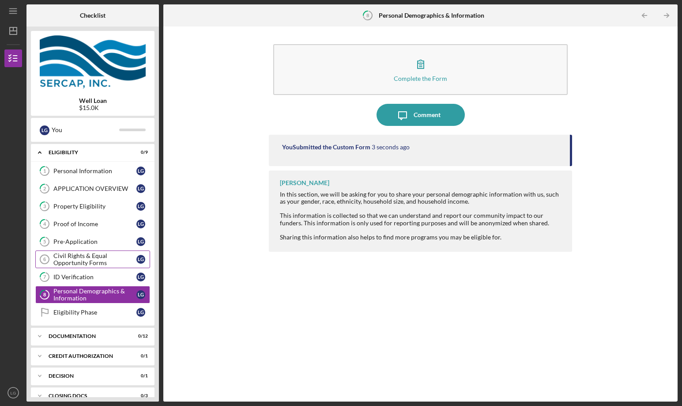
click at [88, 255] on div "Civil Rights & Equal Opportunity Forms" at bounding box center [94, 259] width 83 height 14
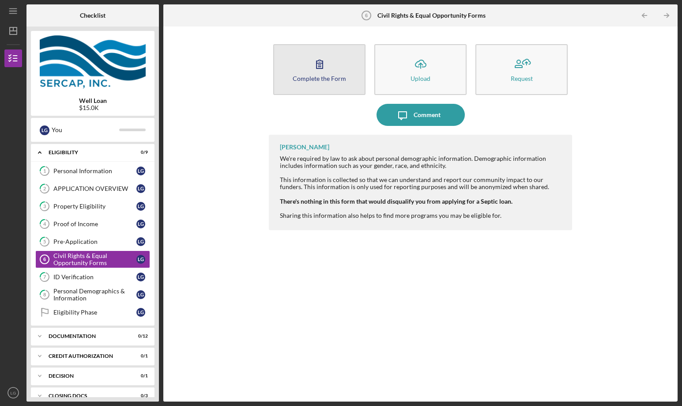
click at [333, 74] on button "Complete the Form Form" at bounding box center [319, 69] width 92 height 51
click at [316, 66] on icon "button" at bounding box center [320, 64] width 22 height 22
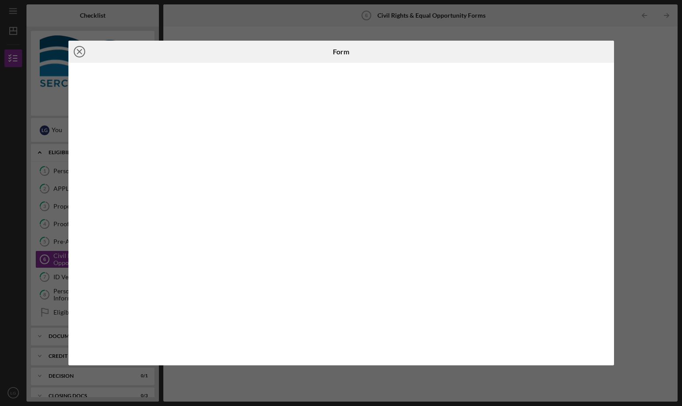
click at [71, 54] on icon "Icon/Close" at bounding box center [79, 52] width 22 height 22
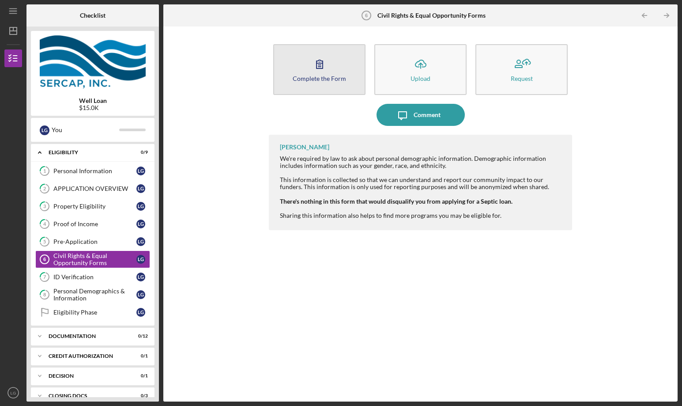
click at [329, 76] on div "Complete the Form" at bounding box center [319, 78] width 53 height 7
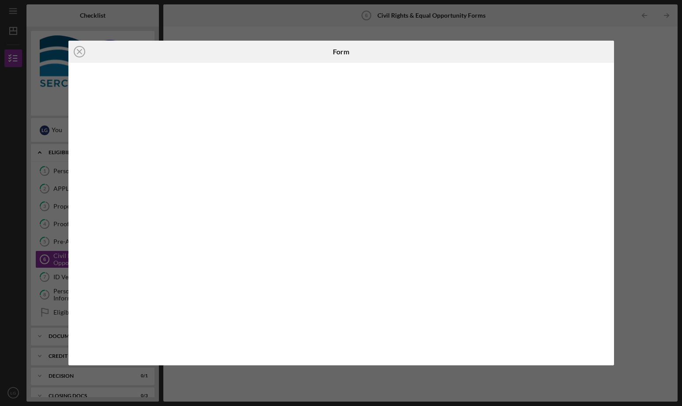
click at [639, 53] on div "Icon/Close Form" at bounding box center [341, 203] width 682 height 406
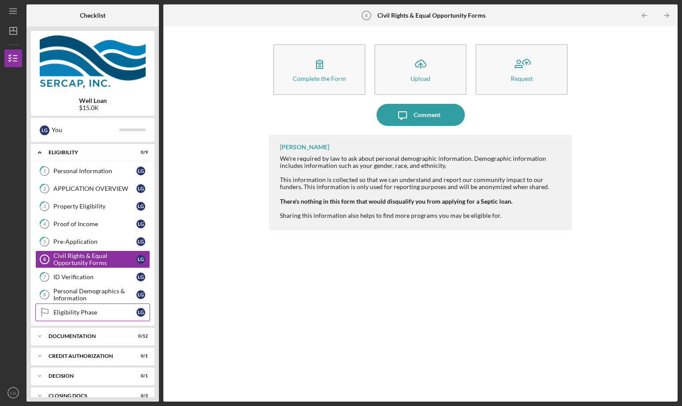
click at [90, 314] on div "Eligibility Phase" at bounding box center [94, 312] width 83 height 7
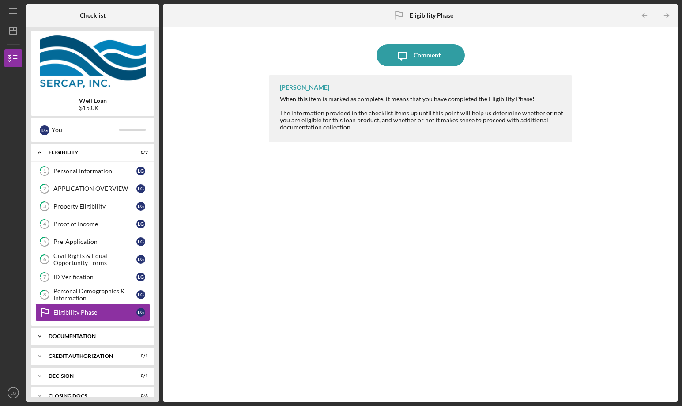
click at [94, 332] on div "Icon/Expander Documentation 0 / 12" at bounding box center [93, 336] width 124 height 18
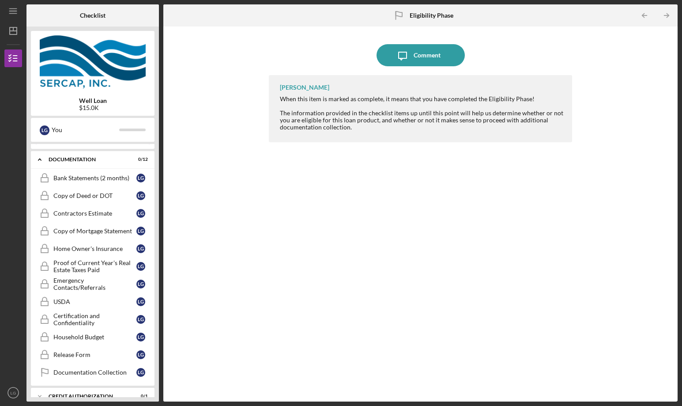
scroll to position [269, 0]
